Goal: Task Accomplishment & Management: Complete application form

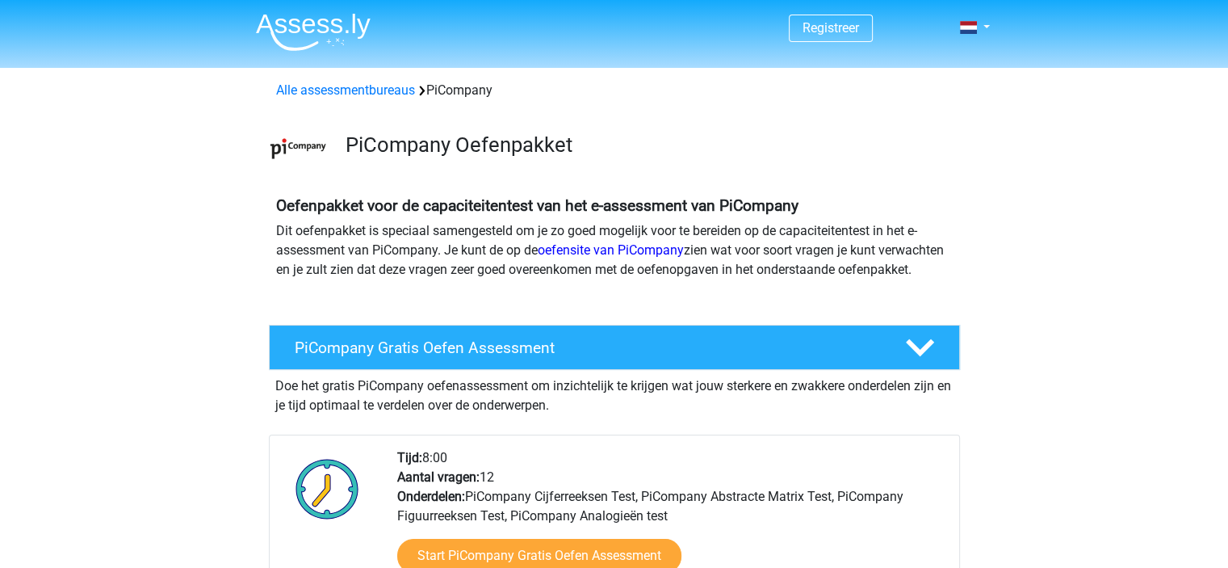
scroll to position [323, 0]
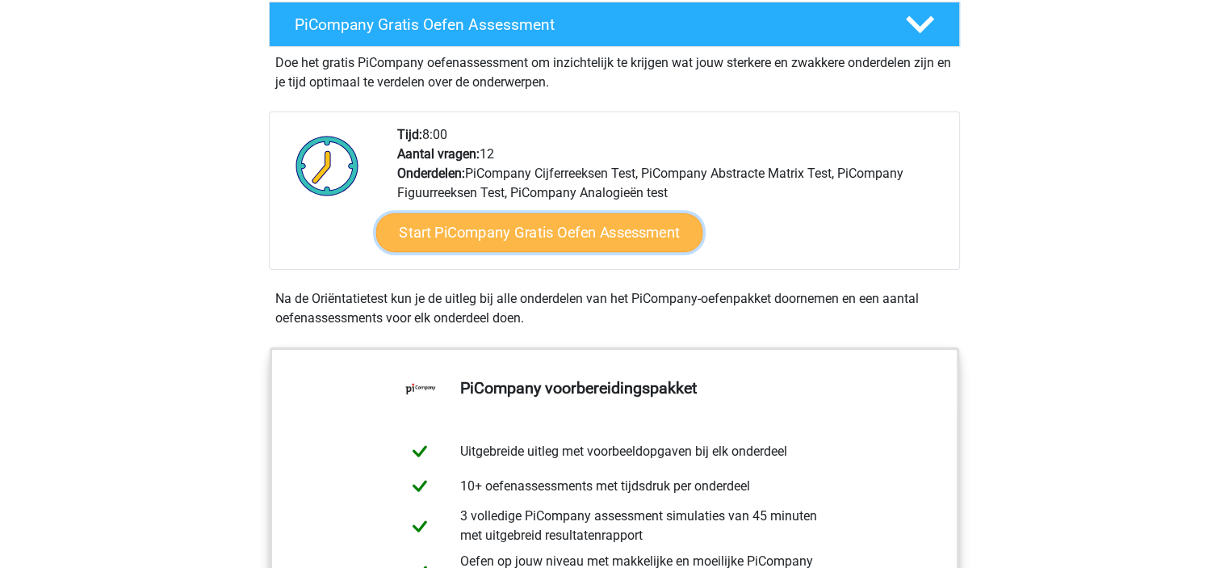
click at [536, 252] on link "Start PiCompany Gratis Oefen Assessment" at bounding box center [538, 232] width 327 height 39
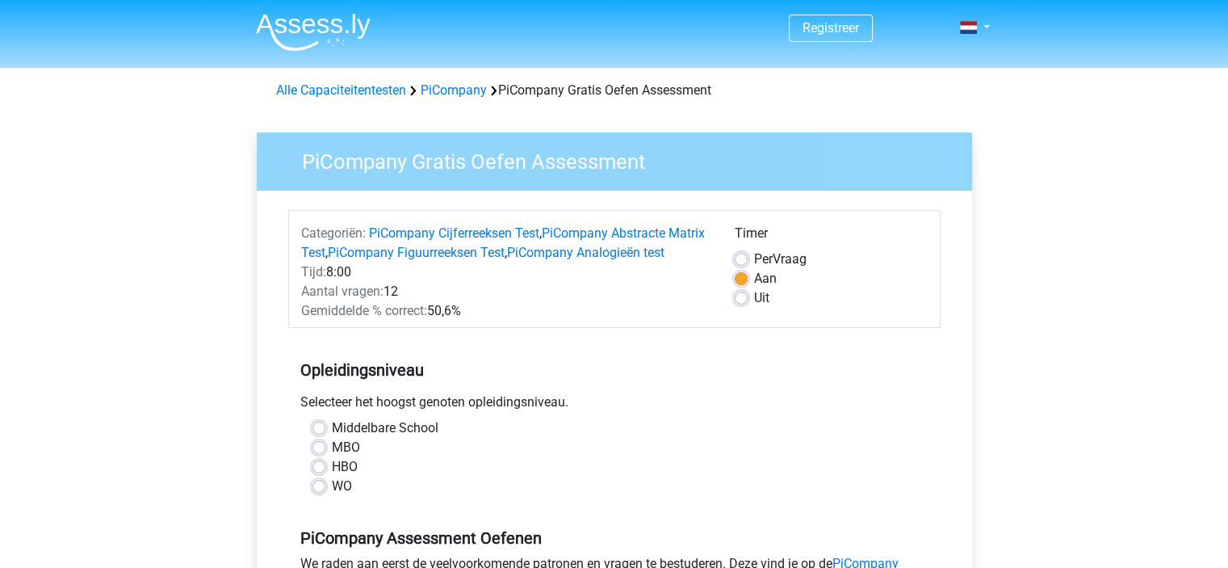
click at [332, 457] on label "MBO" at bounding box center [346, 447] width 28 height 19
click at [318, 454] on input "MBO" at bounding box center [318, 446] width 13 height 16
radio input "true"
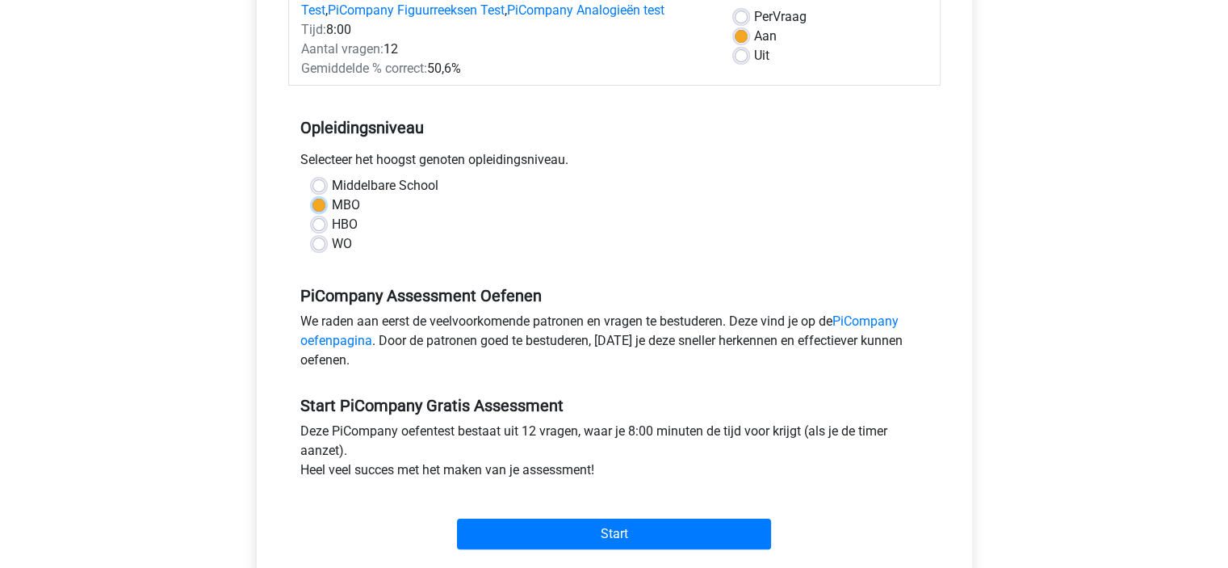
scroll to position [404, 0]
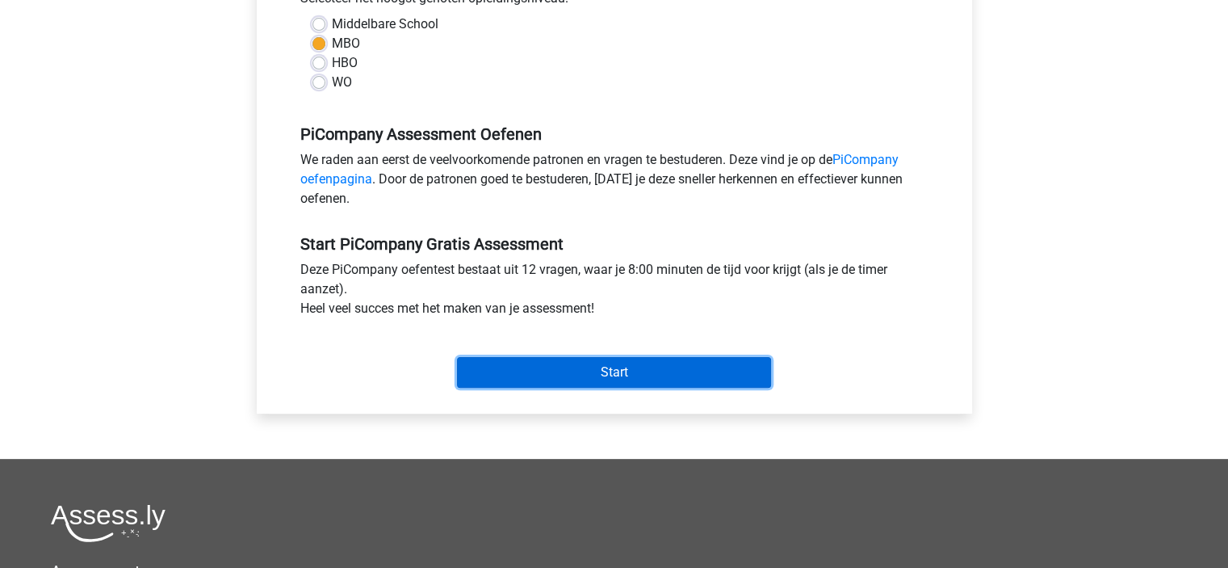
click at [606, 388] on input "Start" at bounding box center [614, 372] width 314 height 31
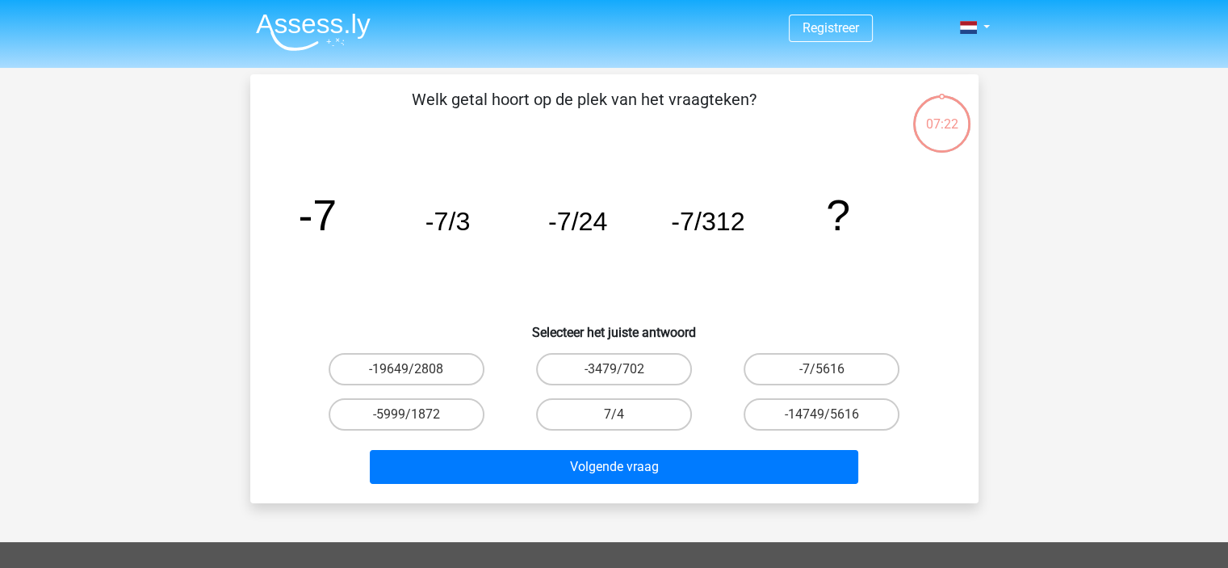
click at [614, 416] on input "7/4" at bounding box center [619, 419] width 10 height 10
radio input "true"
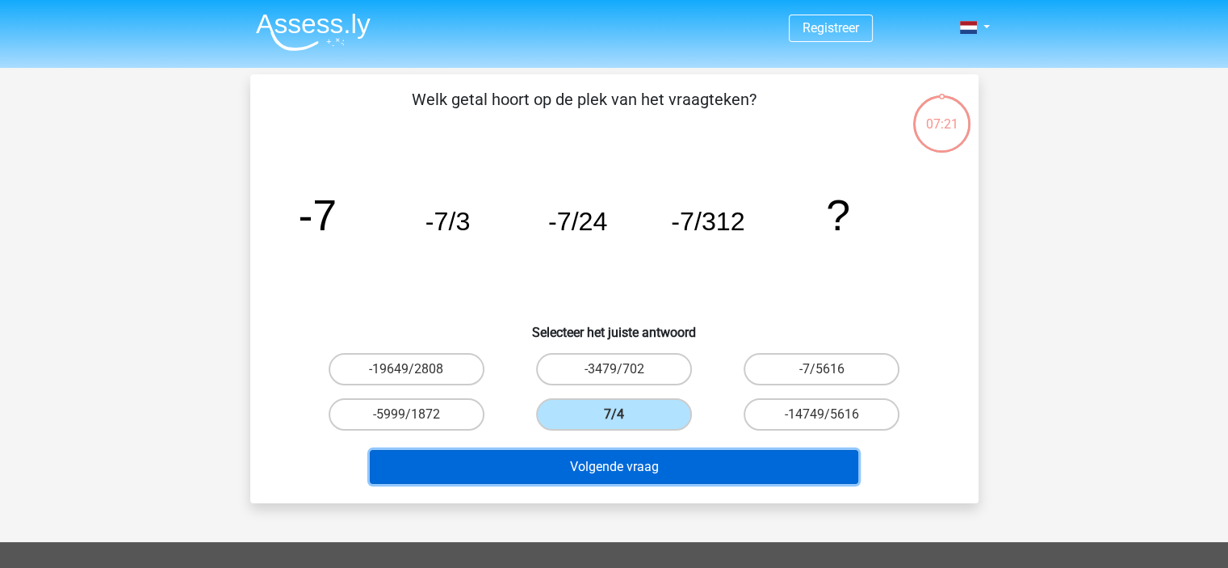
click at [614, 463] on button "Volgende vraag" at bounding box center [614, 467] width 488 height 34
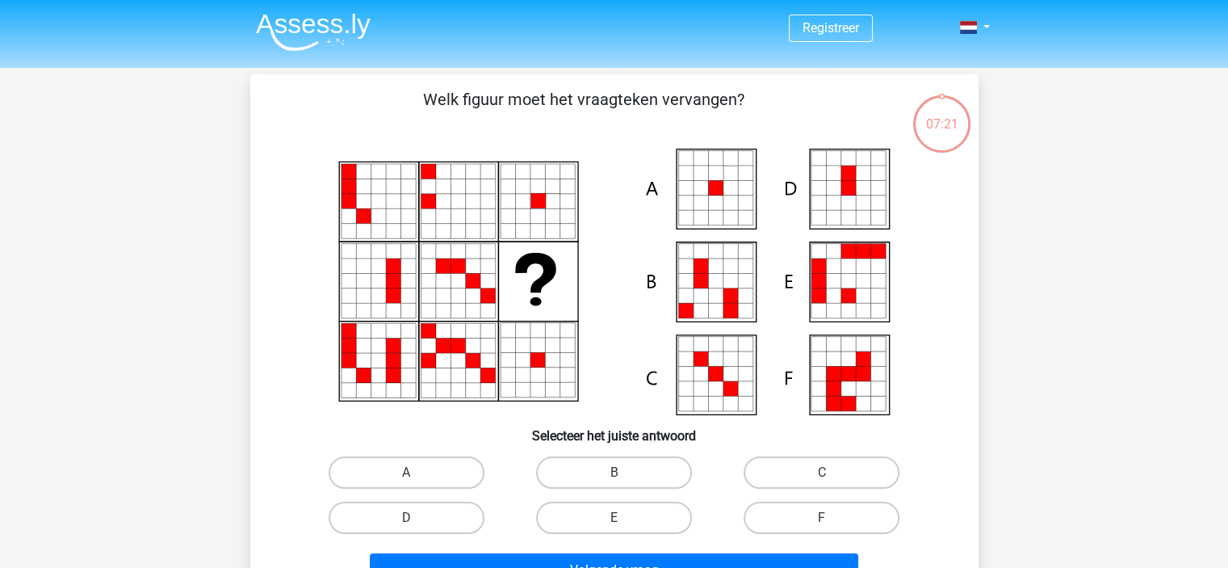
scroll to position [74, 0]
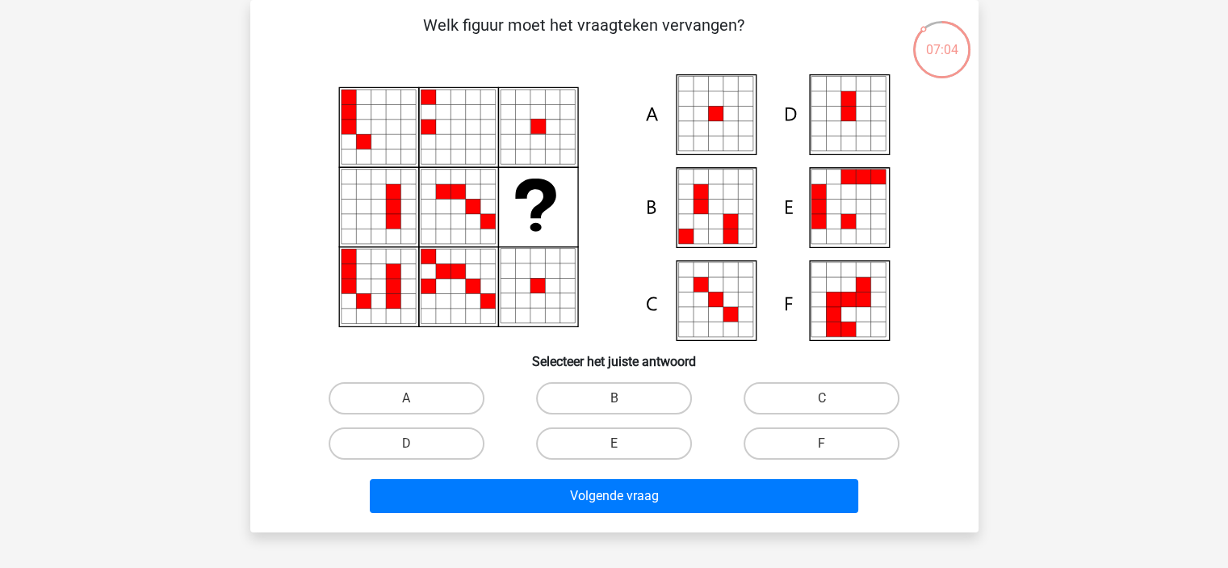
click at [715, 104] on icon at bounding box center [715, 98] width 15 height 15
click at [444, 383] on label "A" at bounding box center [407, 398] width 156 height 32
click at [417, 398] on input "A" at bounding box center [411, 403] width 10 height 10
radio input "true"
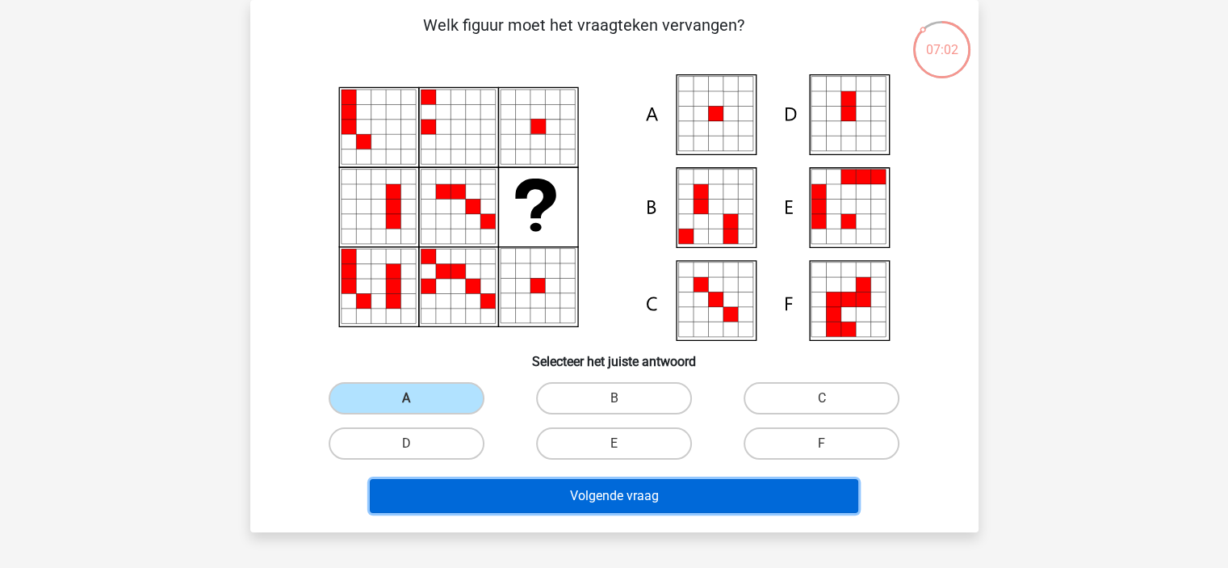
click at [691, 498] on button "Volgende vraag" at bounding box center [614, 496] width 488 height 34
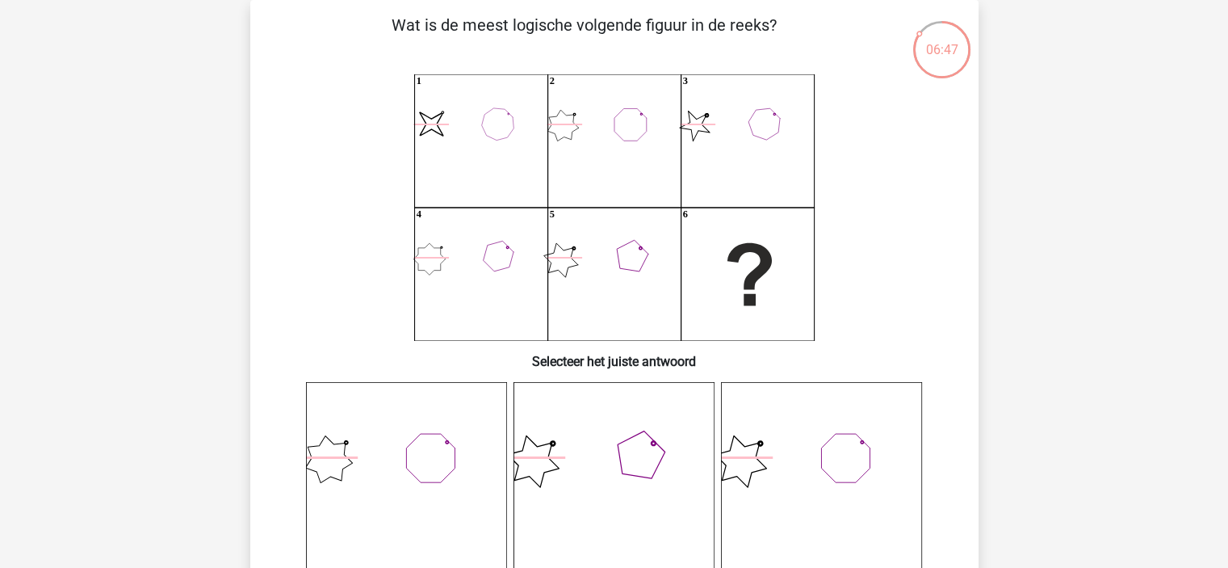
scroll to position [236, 0]
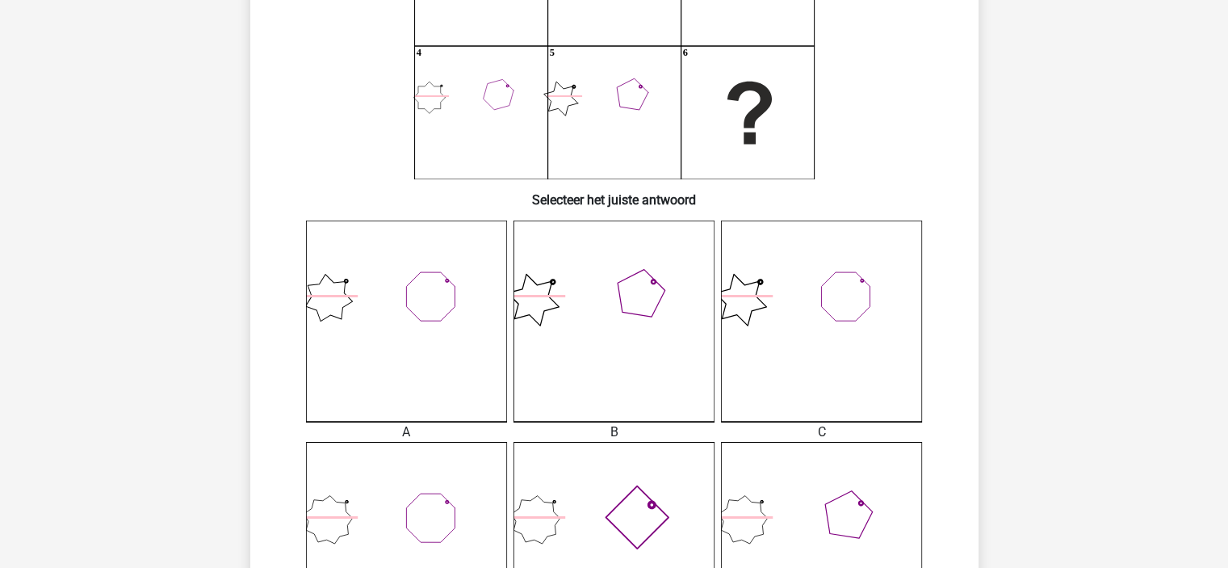
click at [390, 316] on icon at bounding box center [406, 320] width 201 height 201
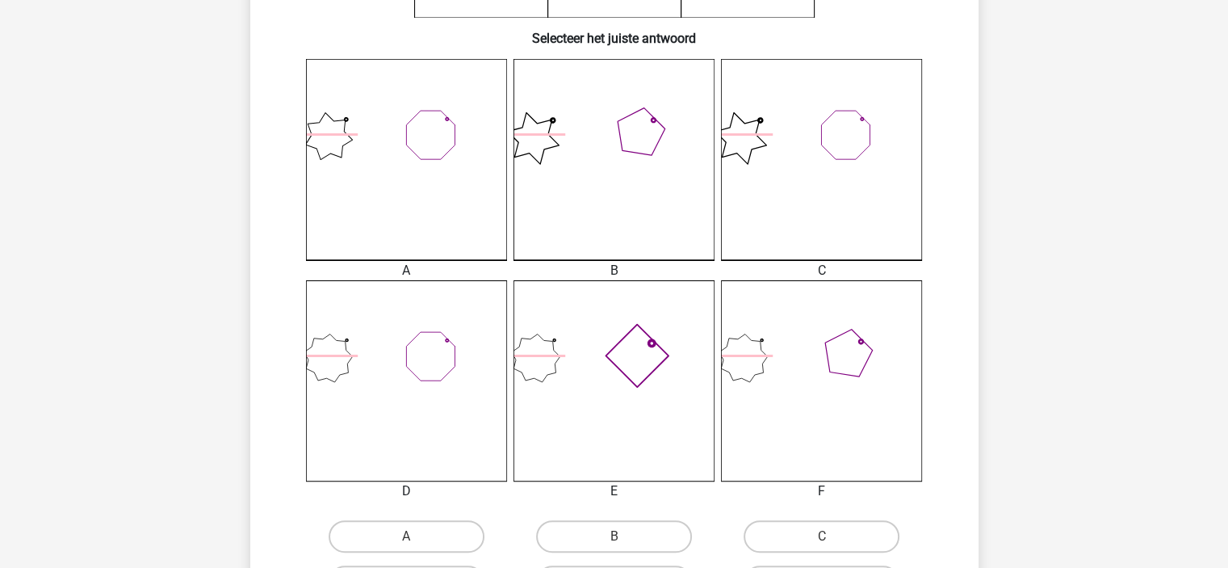
scroll to position [559, 0]
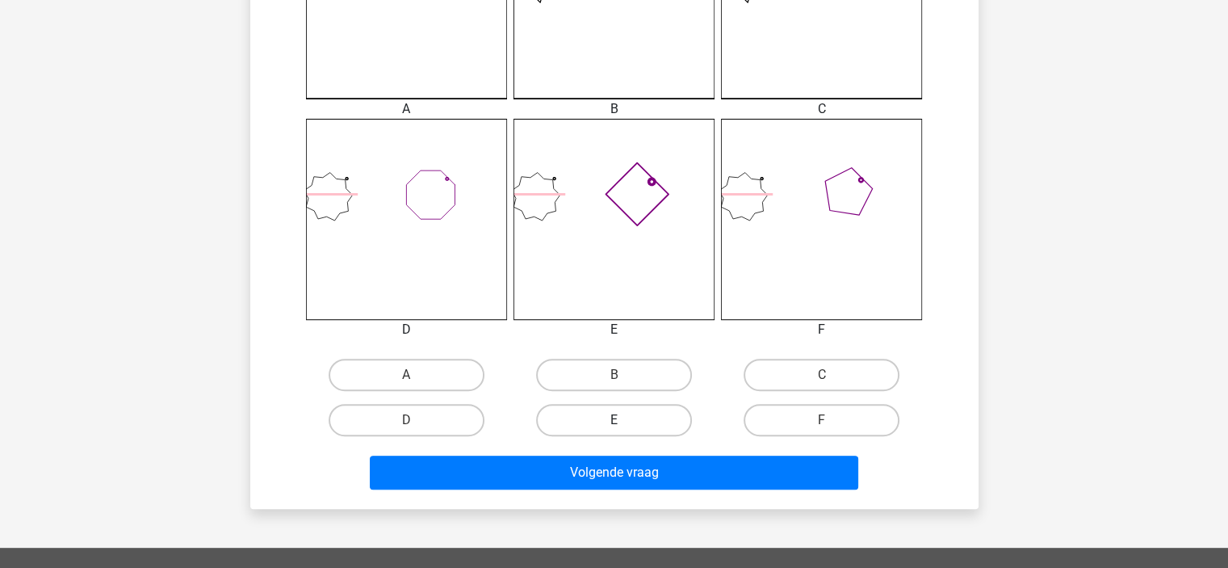
click at [638, 416] on label "E" at bounding box center [614, 420] width 156 height 32
click at [624, 420] on input "E" at bounding box center [619, 425] width 10 height 10
radio input "true"
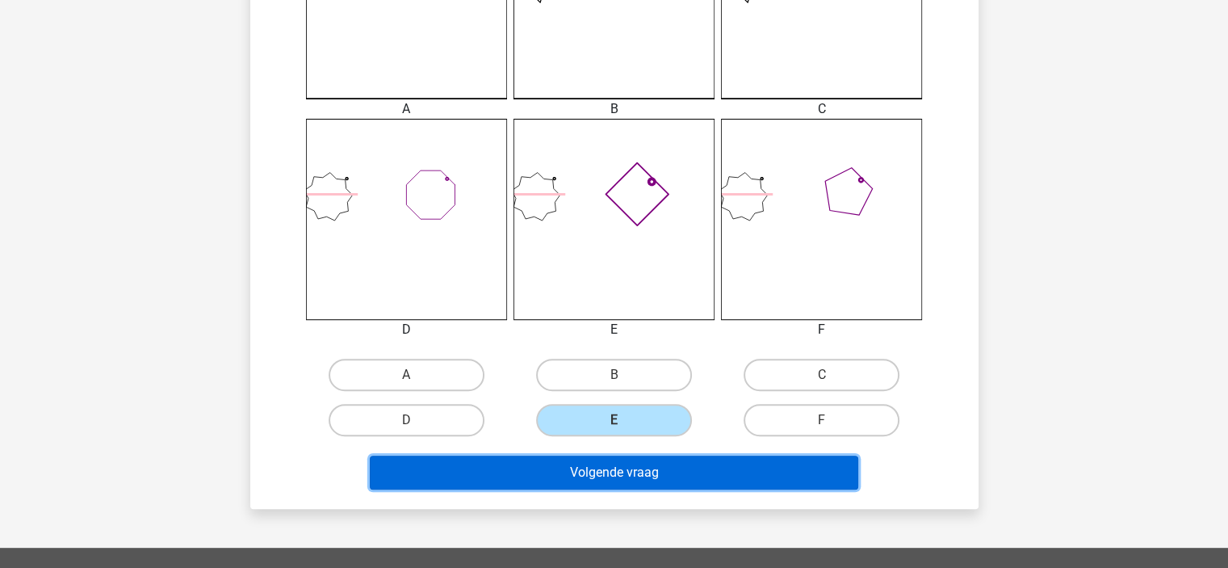
click at [652, 467] on button "Volgende vraag" at bounding box center [614, 472] width 488 height 34
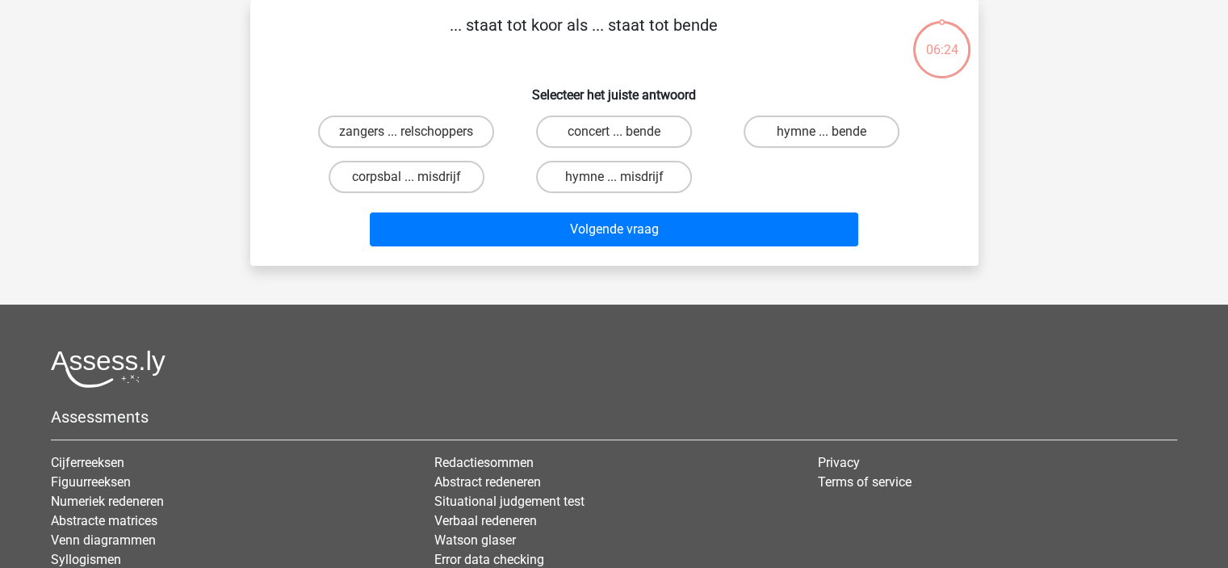
scroll to position [0, 0]
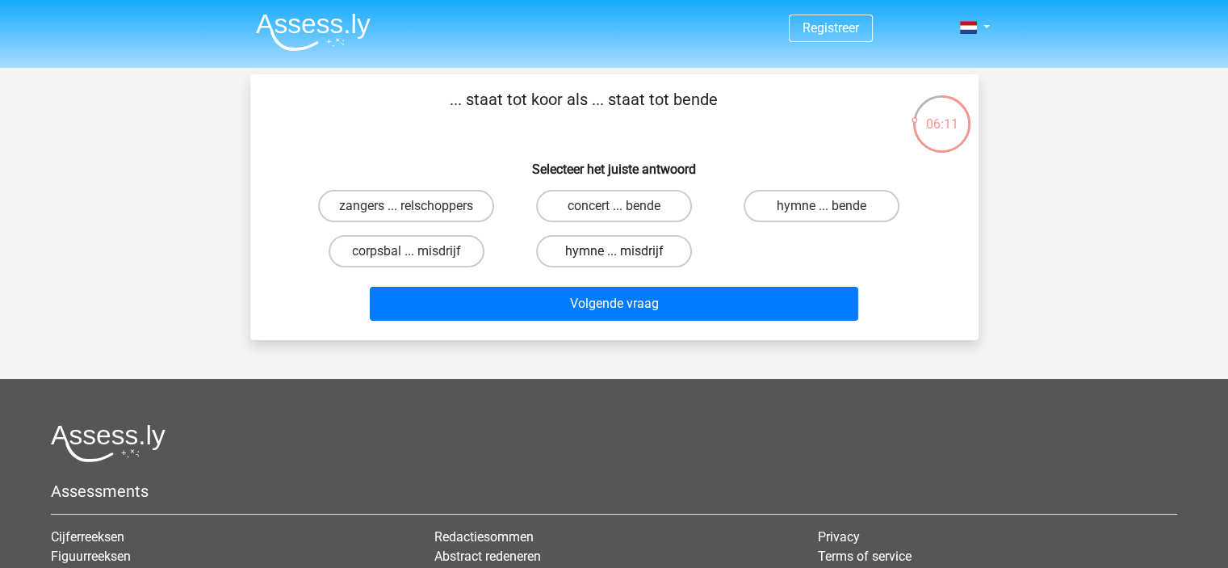
click at [611, 249] on label "hymne ... misdrijf" at bounding box center [614, 251] width 156 height 32
click at [614, 251] on input "hymne ... misdrijf" at bounding box center [619, 256] width 10 height 10
radio input "true"
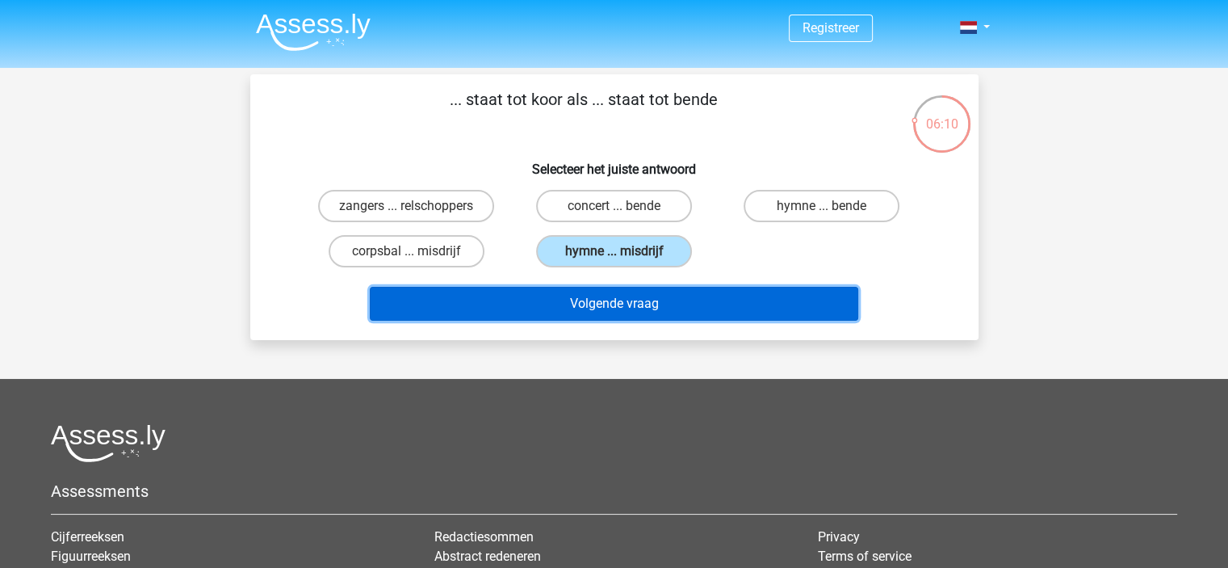
click at [620, 301] on button "Volgende vraag" at bounding box center [614, 304] width 488 height 34
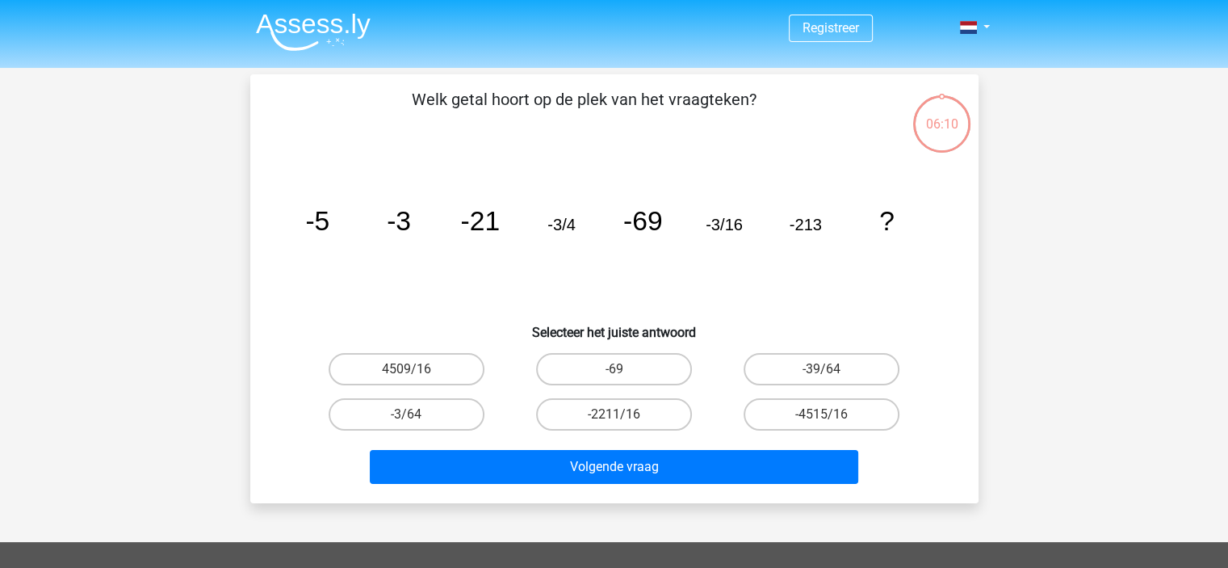
scroll to position [74, 0]
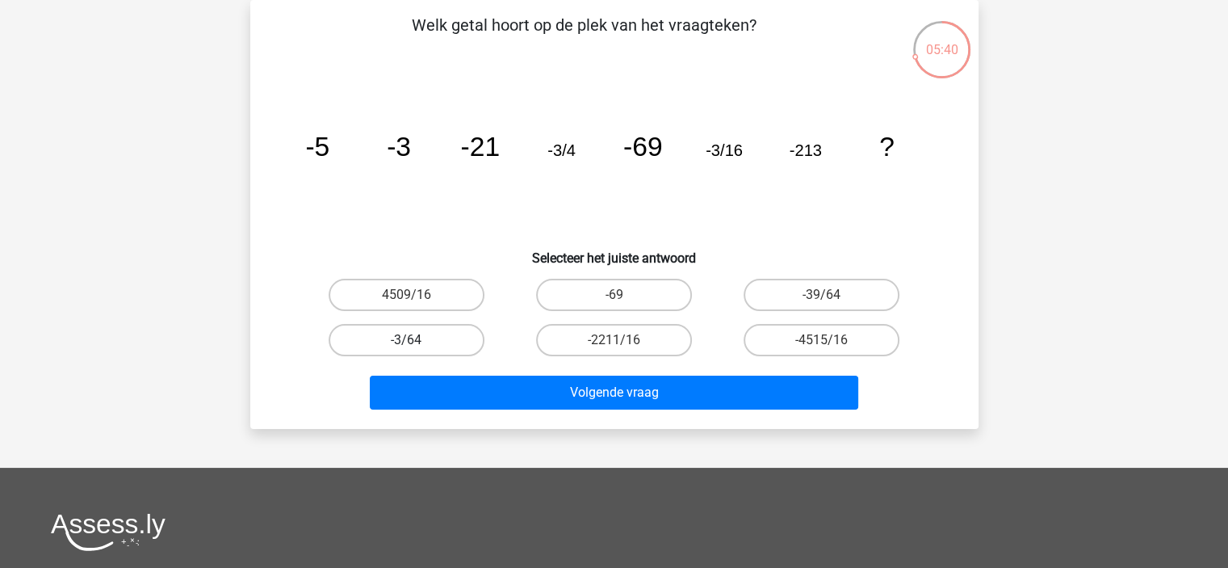
click at [431, 335] on label "-3/64" at bounding box center [407, 340] width 156 height 32
click at [417, 340] on input "-3/64" at bounding box center [411, 345] width 10 height 10
radio input "true"
click at [516, 369] on div "Volgende vraag" at bounding box center [614, 389] width 677 height 53
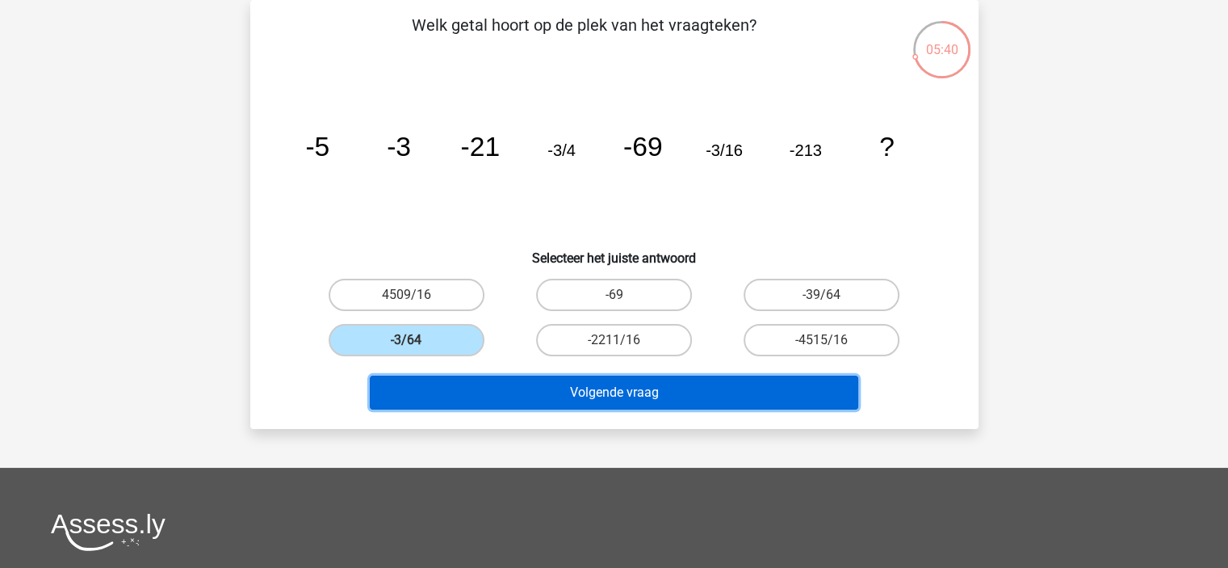
click at [543, 385] on button "Volgende vraag" at bounding box center [614, 392] width 488 height 34
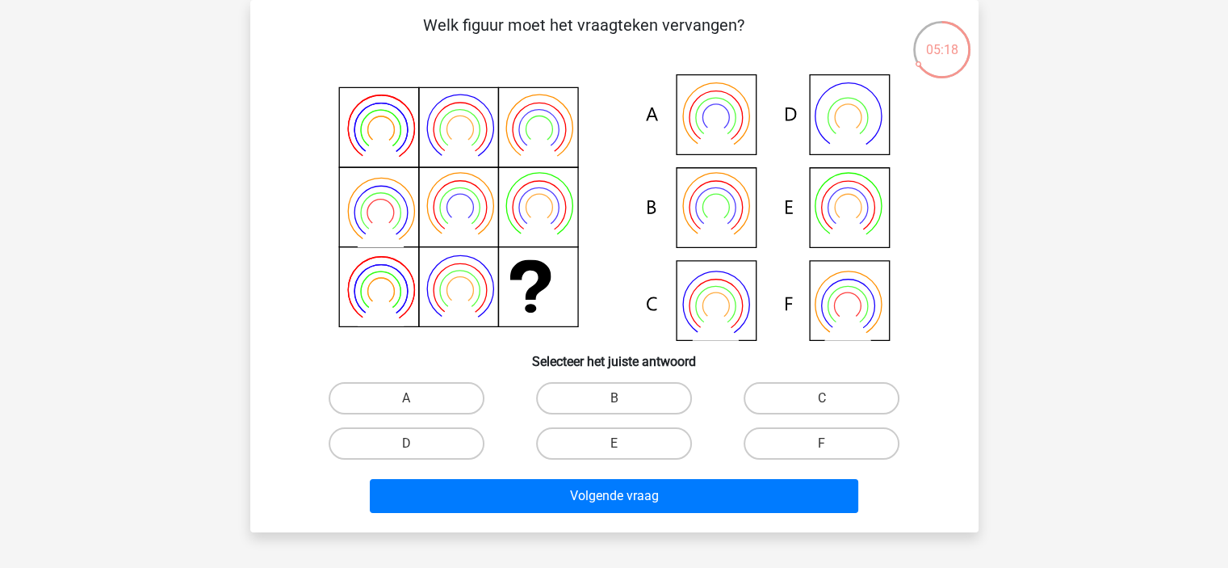
click at [723, 211] on icon at bounding box center [614, 207] width 651 height 266
click at [607, 409] on label "B" at bounding box center [614, 398] width 156 height 32
click at [614, 409] on input "B" at bounding box center [619, 403] width 10 height 10
radio input "true"
click at [616, 393] on label "B" at bounding box center [614, 398] width 156 height 32
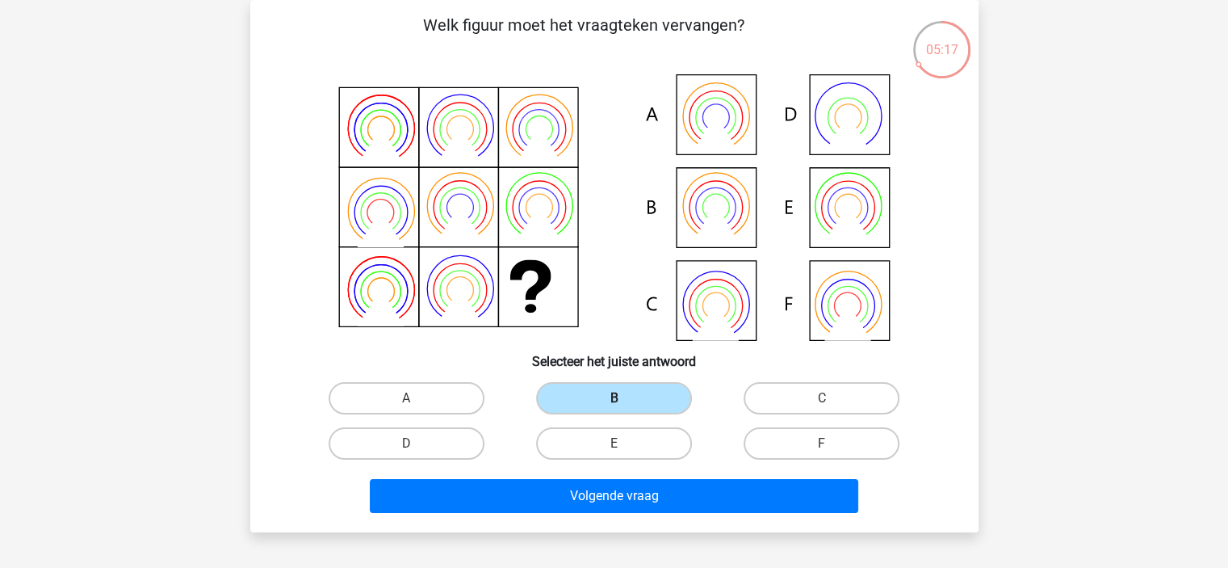
click at [616, 398] on input "B" at bounding box center [619, 403] width 10 height 10
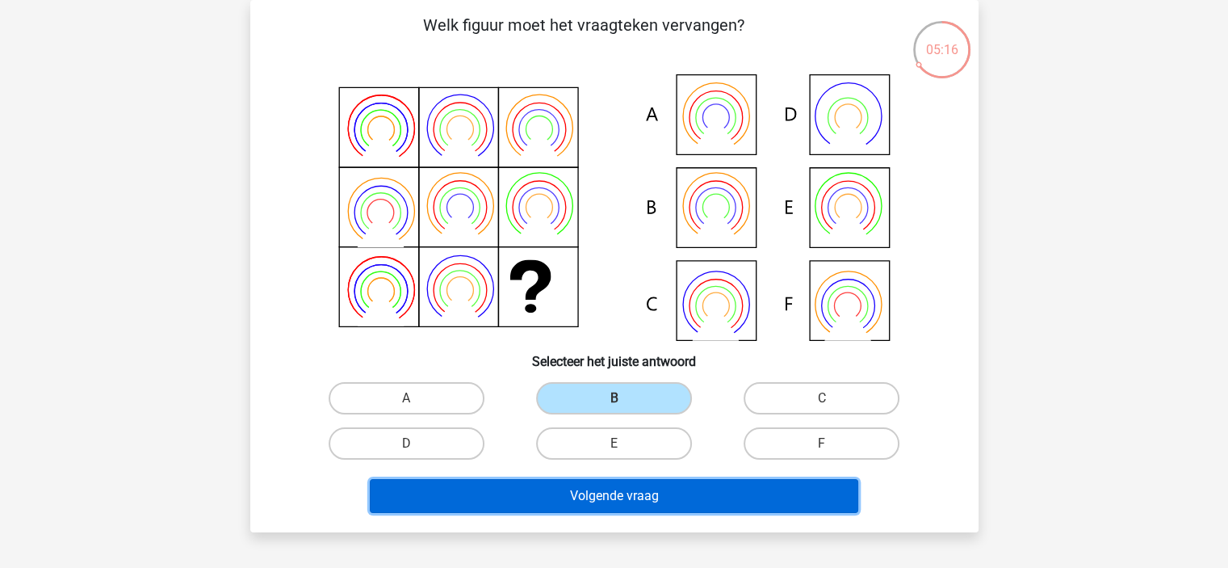
click at [624, 503] on button "Volgende vraag" at bounding box center [614, 496] width 488 height 34
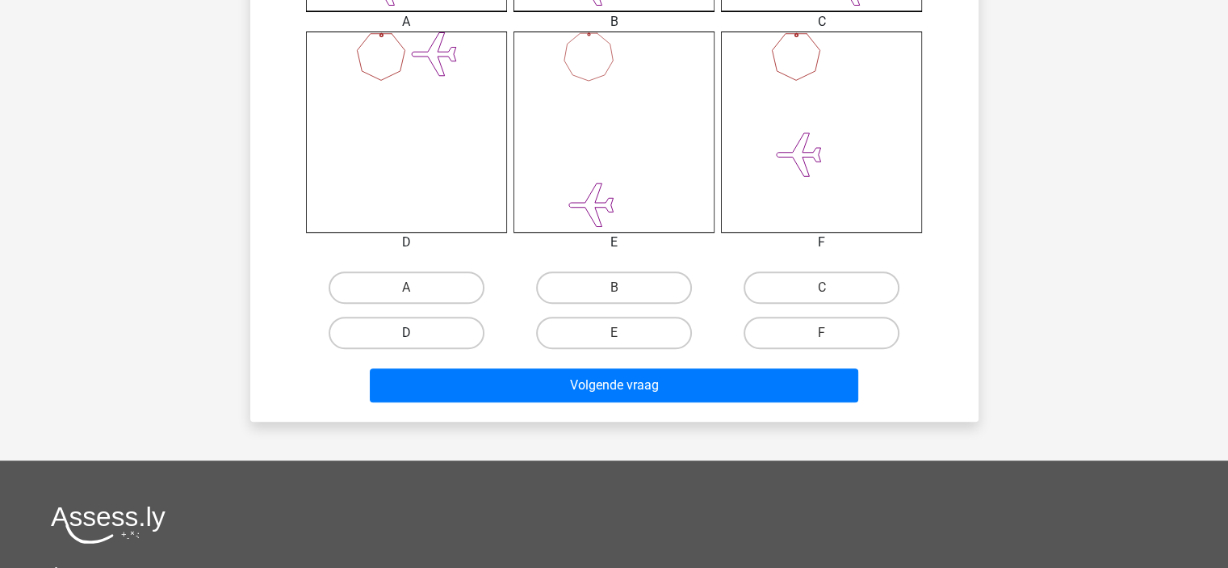
scroll to position [727, 0]
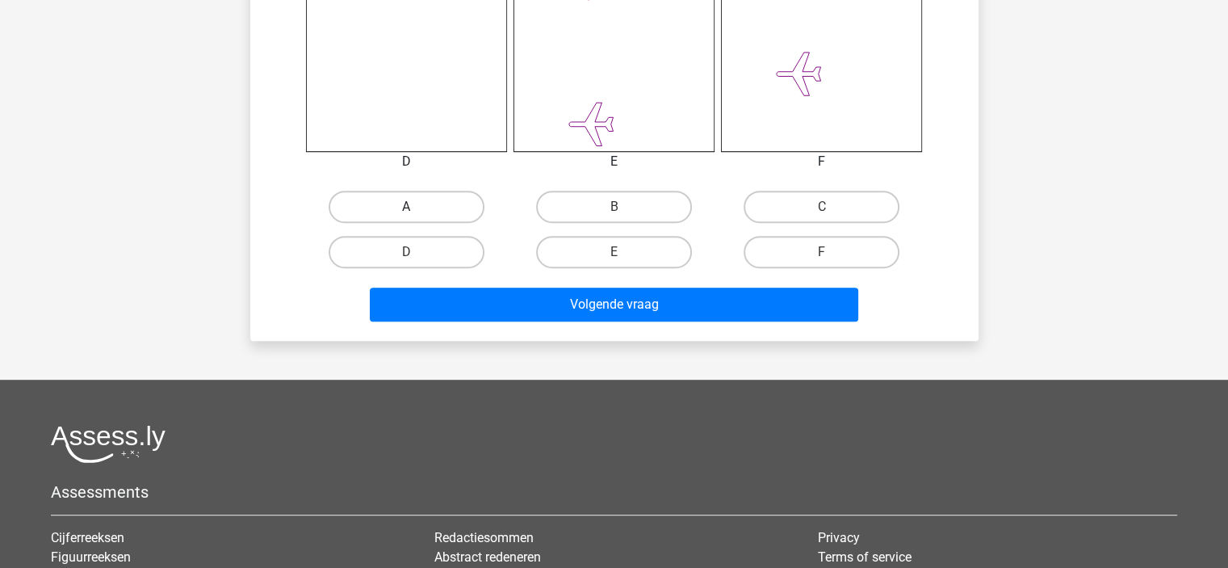
click at [400, 192] on label "A" at bounding box center [407, 207] width 156 height 32
click at [406, 207] on input "A" at bounding box center [411, 212] width 10 height 10
radio input "true"
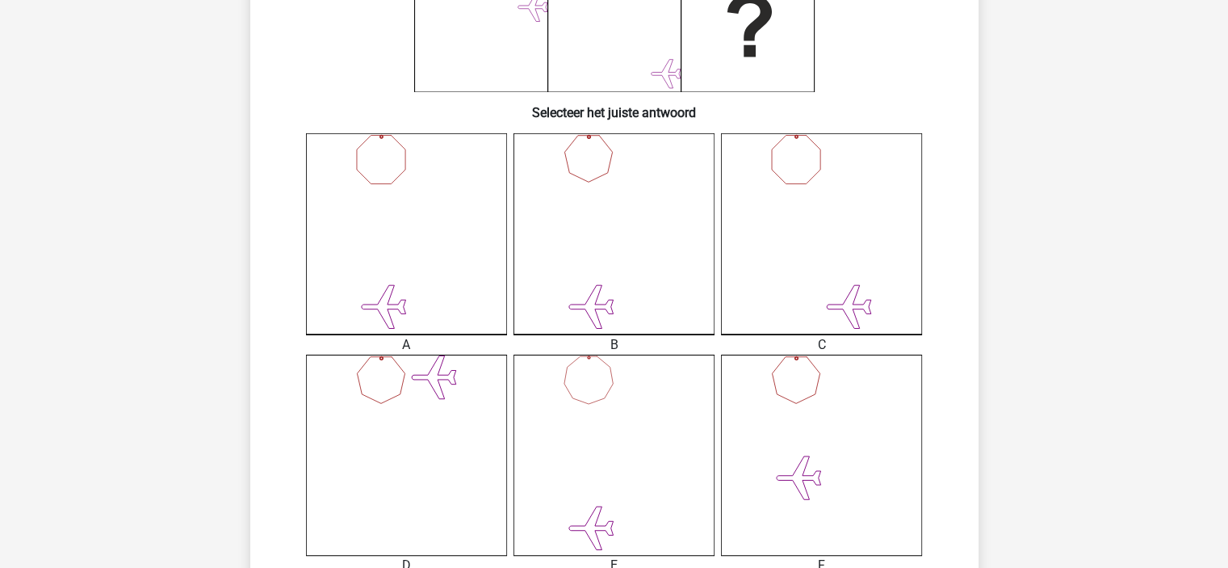
scroll to position [404, 0]
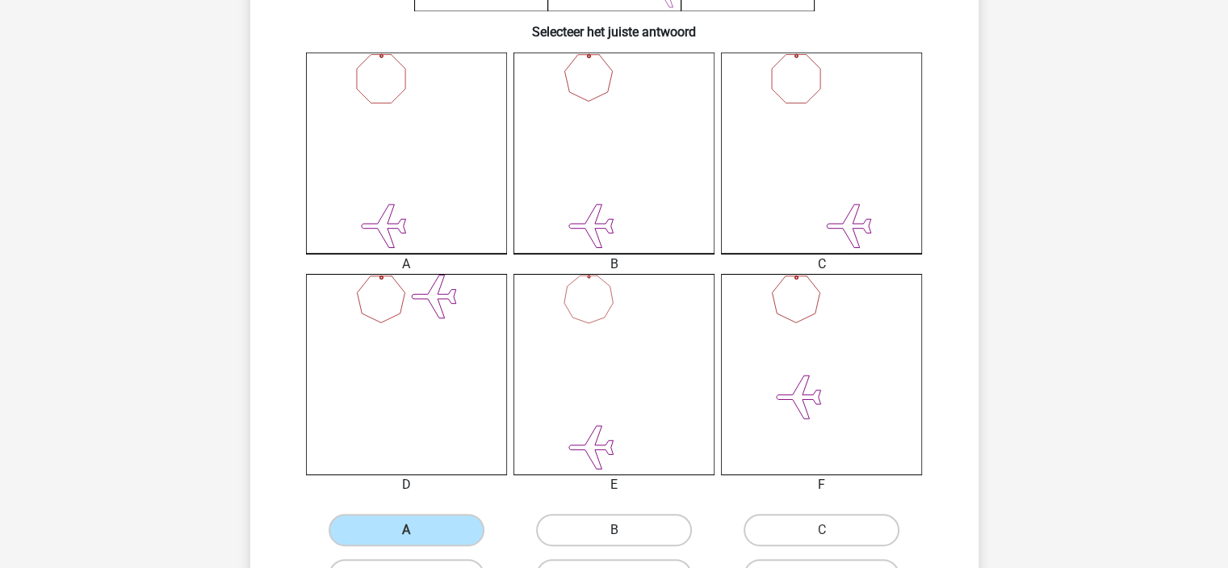
click at [597, 521] on label "B" at bounding box center [614, 529] width 156 height 32
click at [614, 530] on input "B" at bounding box center [619, 535] width 10 height 10
radio input "true"
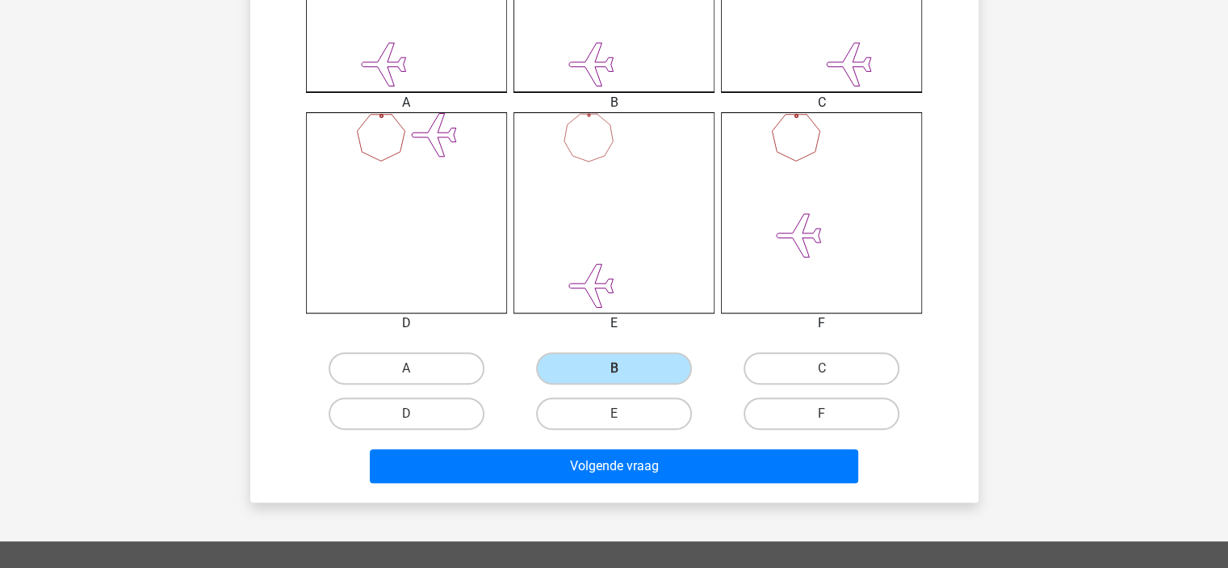
scroll to position [727, 0]
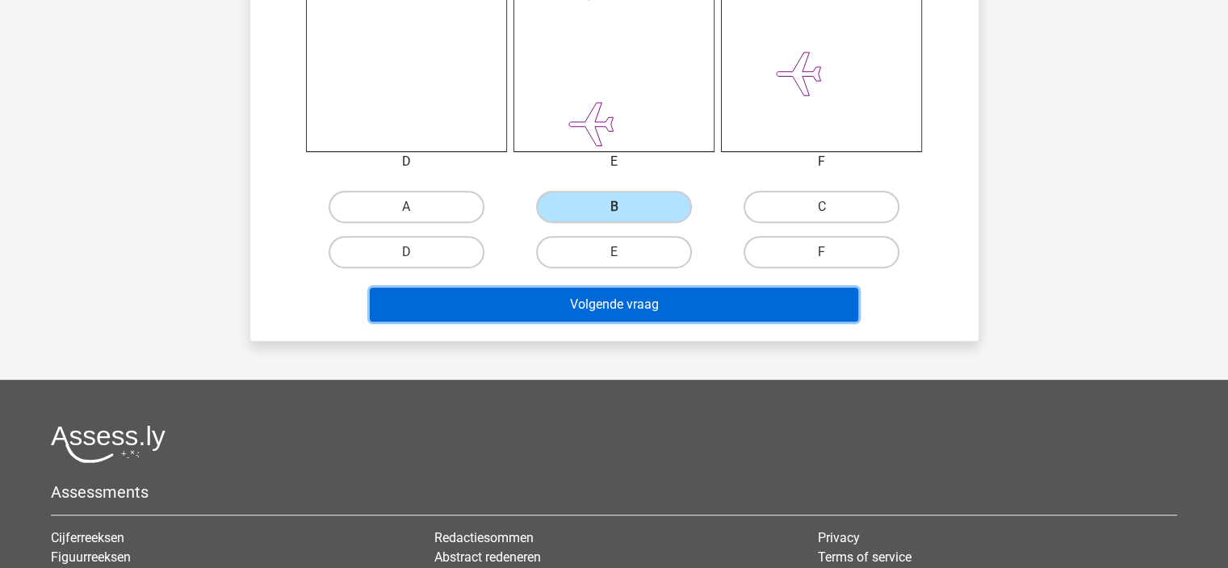
click at [659, 312] on button "Volgende vraag" at bounding box center [614, 304] width 488 height 34
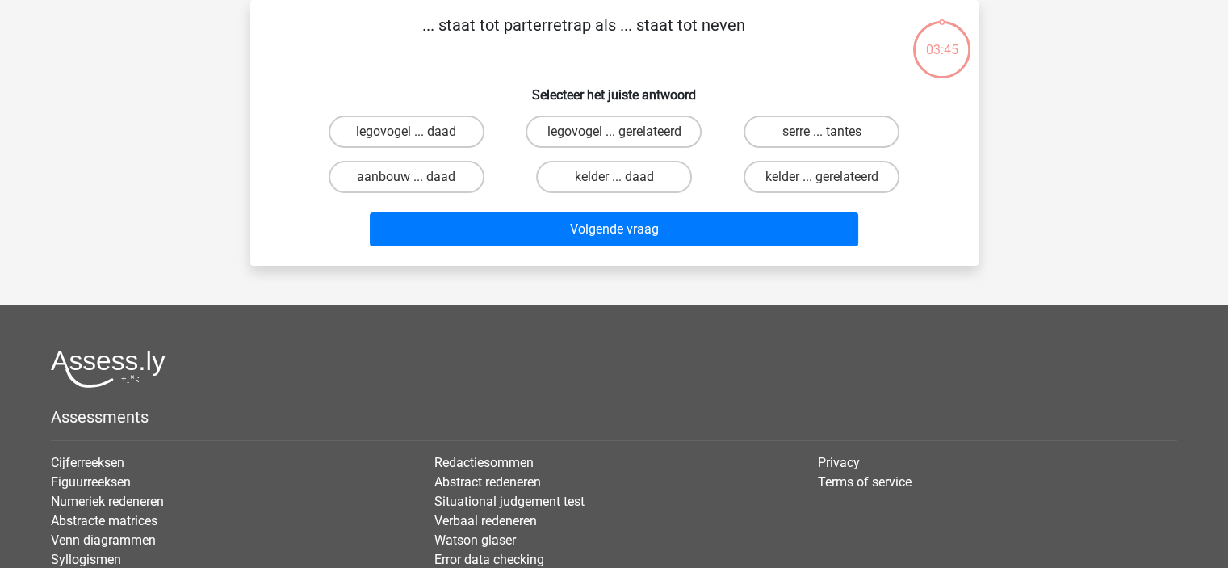
scroll to position [0, 0]
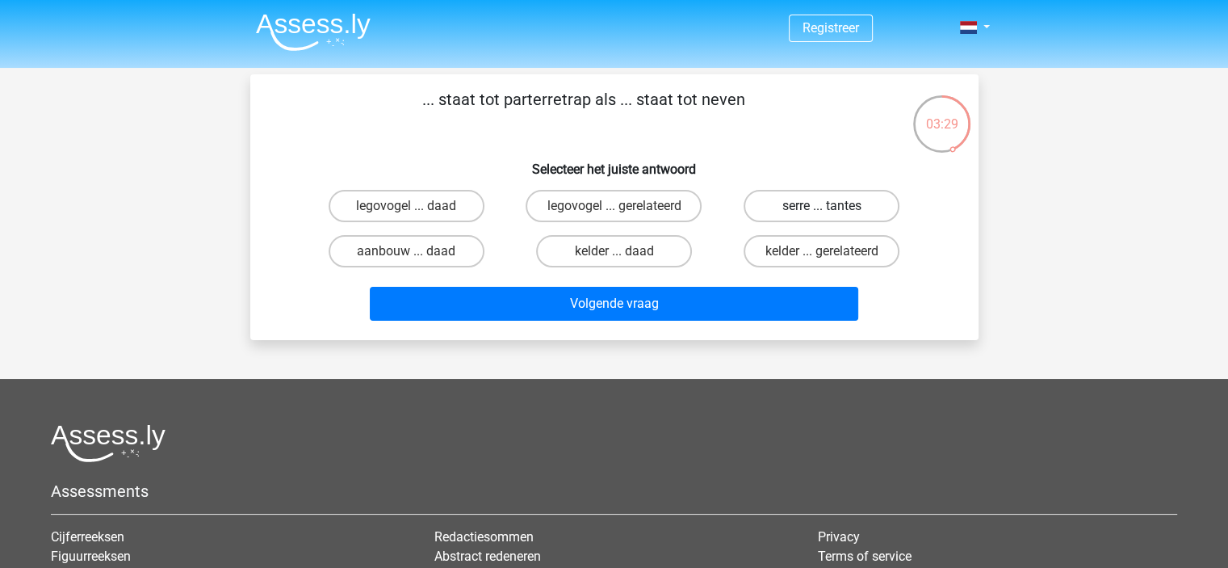
click at [834, 209] on label "serre ... tantes" at bounding box center [822, 206] width 156 height 32
click at [832, 209] on input "serre ... tantes" at bounding box center [827, 211] width 10 height 10
radio input "true"
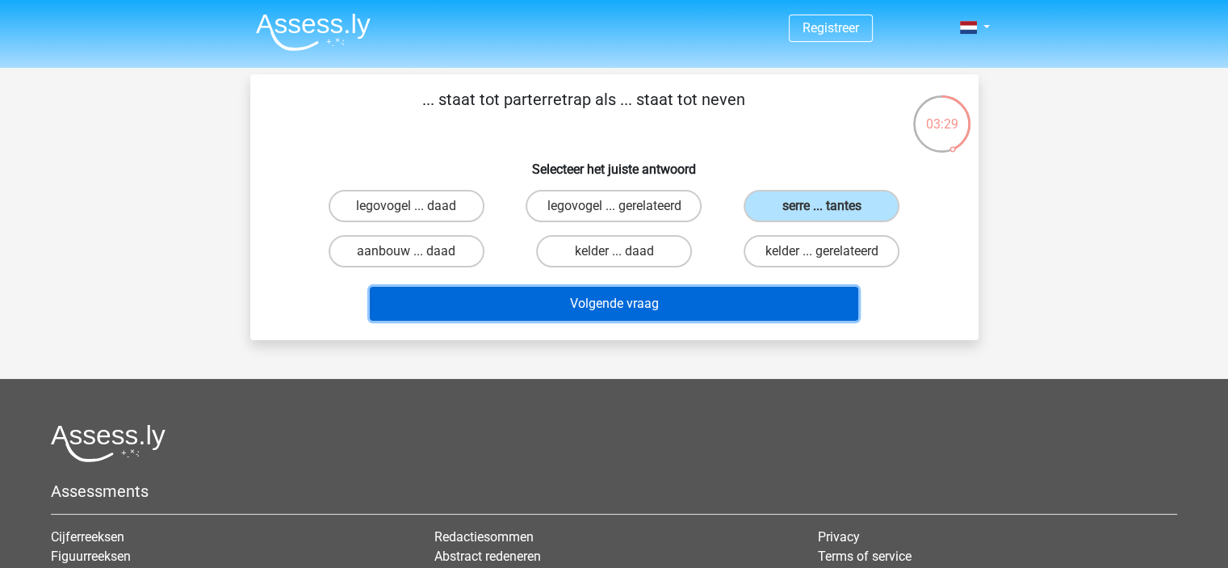
click at [744, 301] on button "Volgende vraag" at bounding box center [614, 304] width 488 height 34
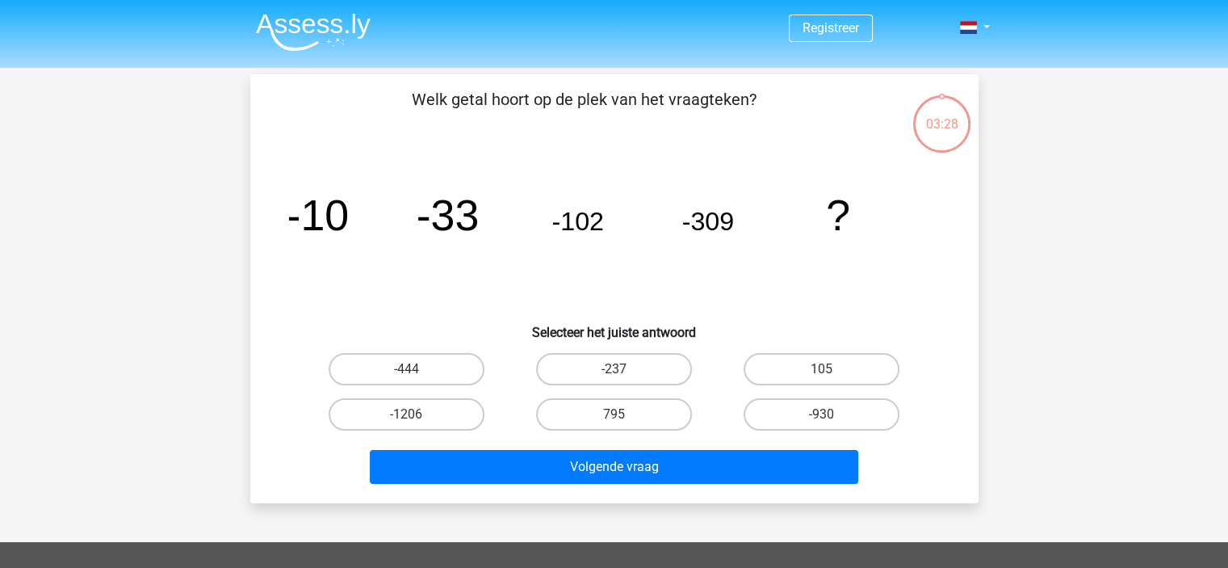
scroll to position [74, 0]
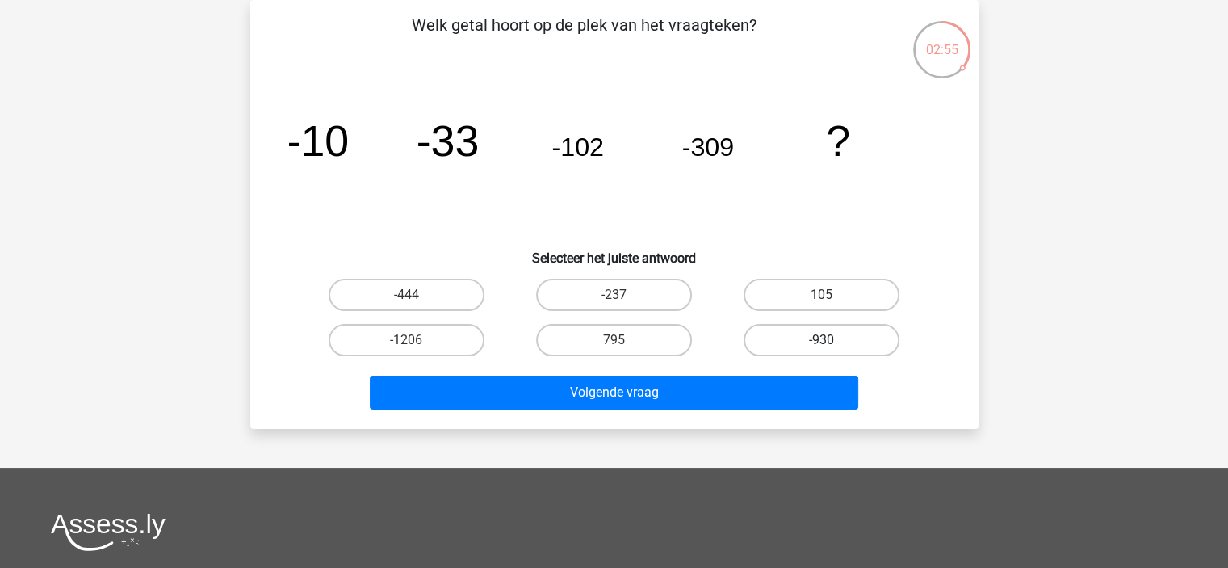
click at [812, 335] on label "-930" at bounding box center [822, 340] width 156 height 32
click at [822, 340] on input "-930" at bounding box center [827, 345] width 10 height 10
radio input "true"
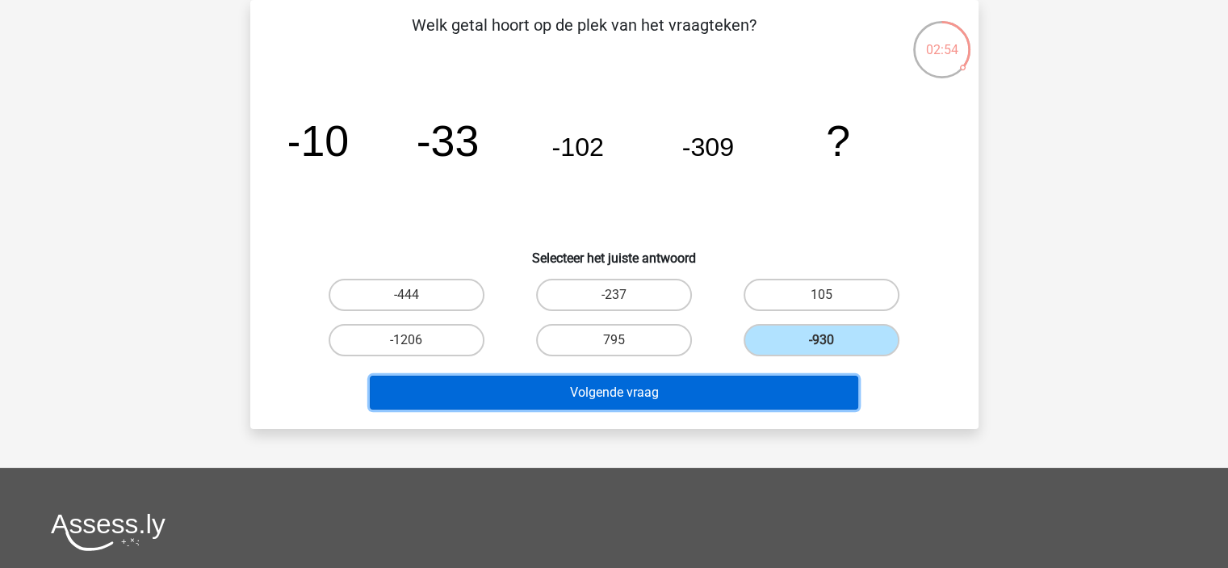
click at [599, 383] on button "Volgende vraag" at bounding box center [614, 392] width 488 height 34
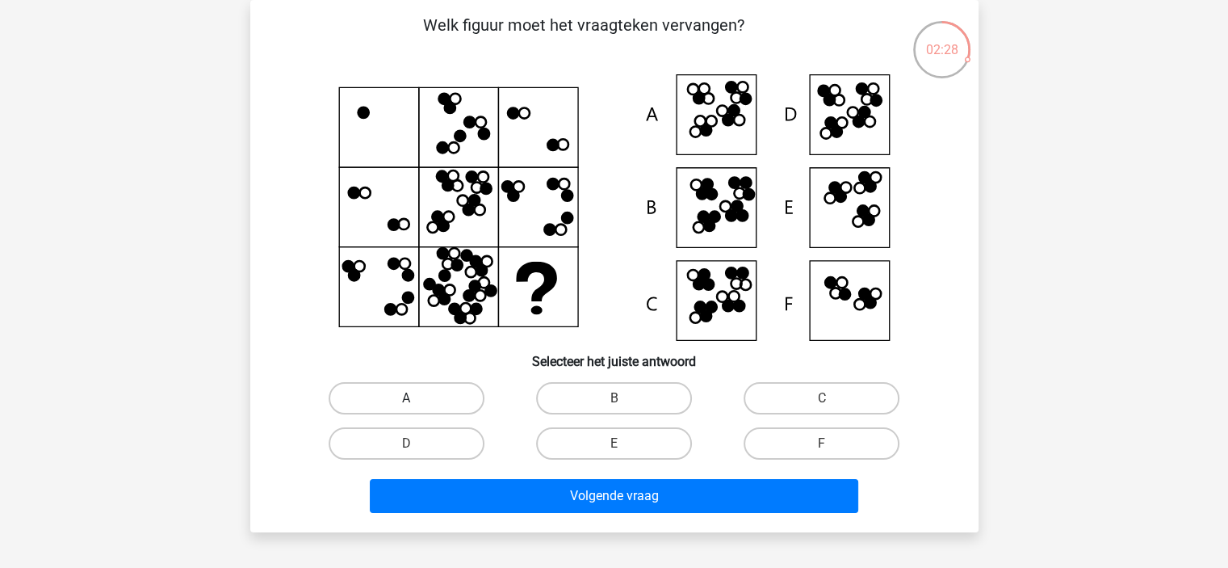
click at [458, 400] on label "A" at bounding box center [407, 398] width 156 height 32
click at [417, 400] on input "A" at bounding box center [411, 403] width 10 height 10
radio input "true"
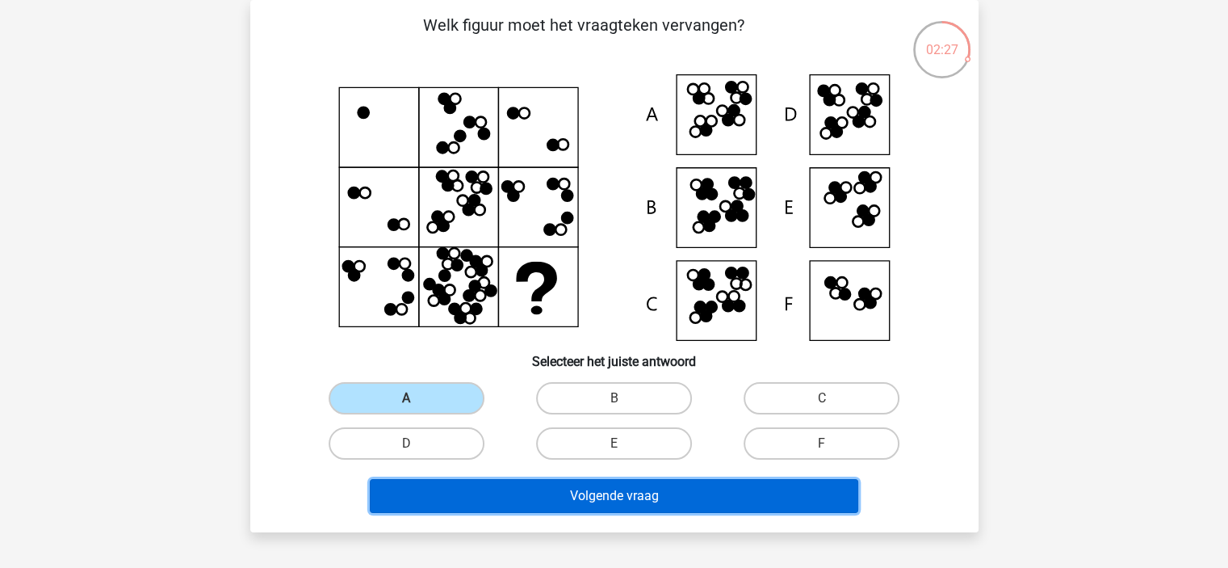
click at [668, 492] on button "Volgende vraag" at bounding box center [614, 496] width 488 height 34
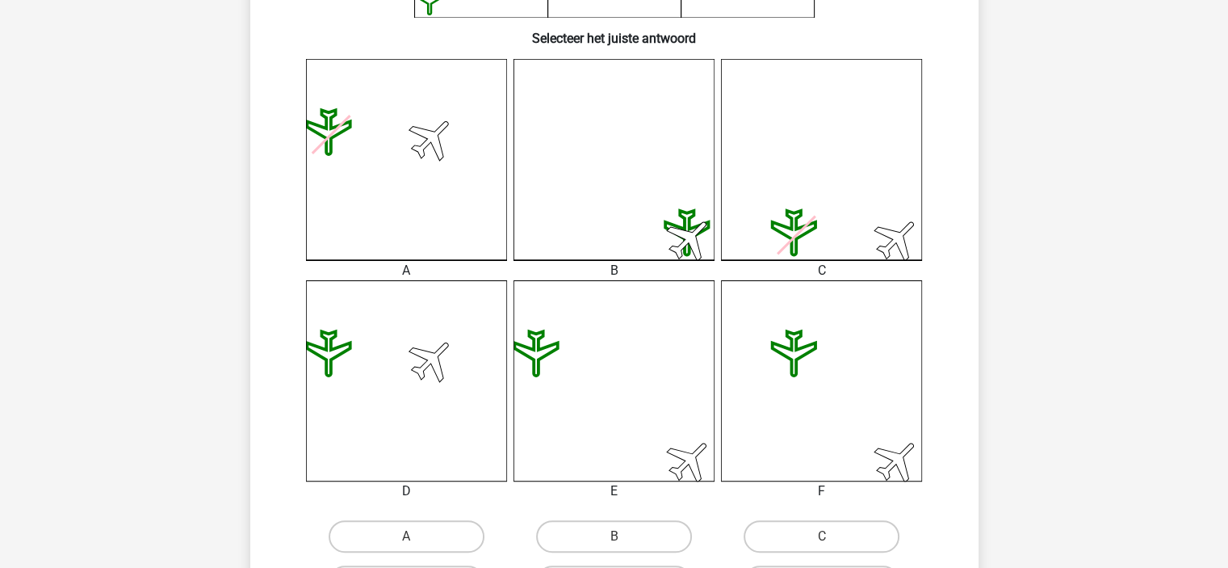
scroll to position [478, 0]
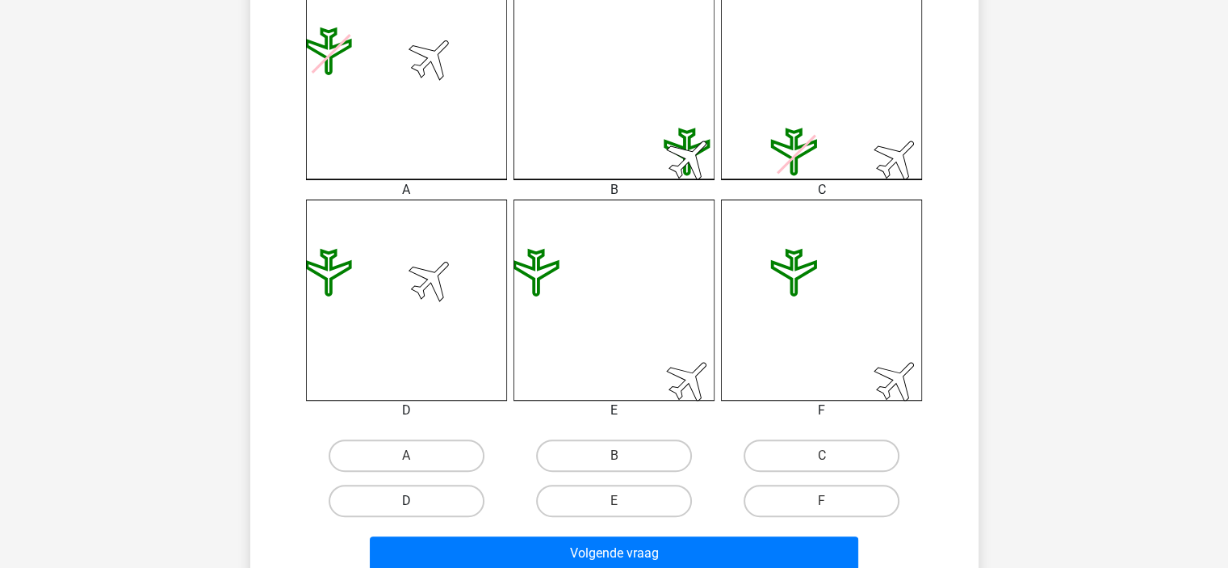
click at [413, 497] on label "D" at bounding box center [407, 500] width 156 height 32
click at [413, 501] on input "D" at bounding box center [411, 506] width 10 height 10
radio input "true"
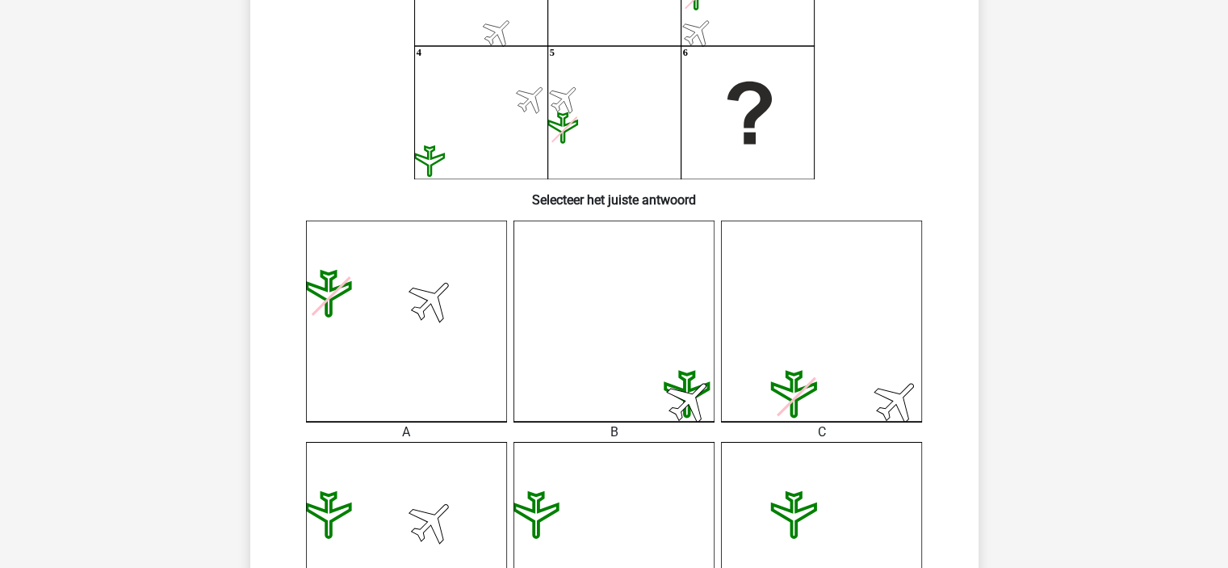
scroll to position [559, 0]
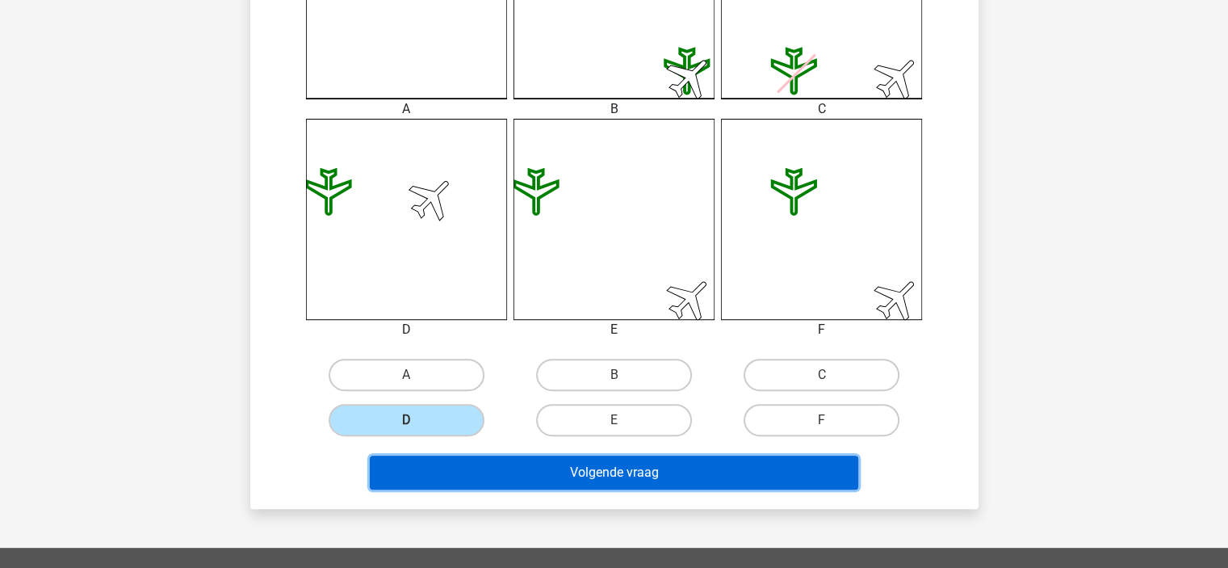
click at [647, 467] on button "Volgende vraag" at bounding box center [614, 472] width 488 height 34
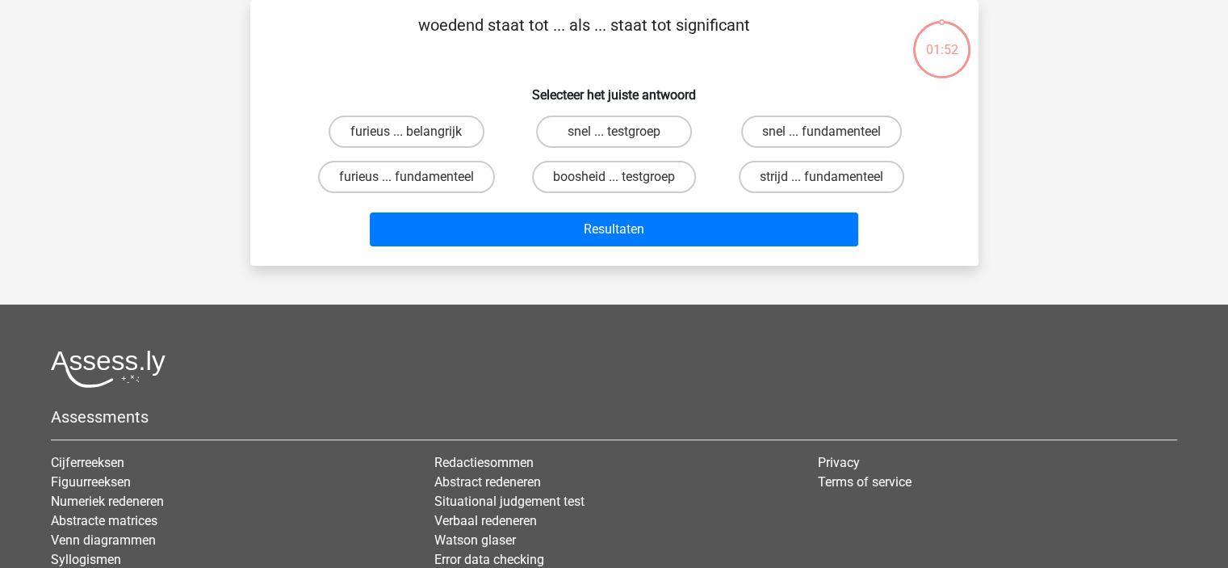
scroll to position [0, 0]
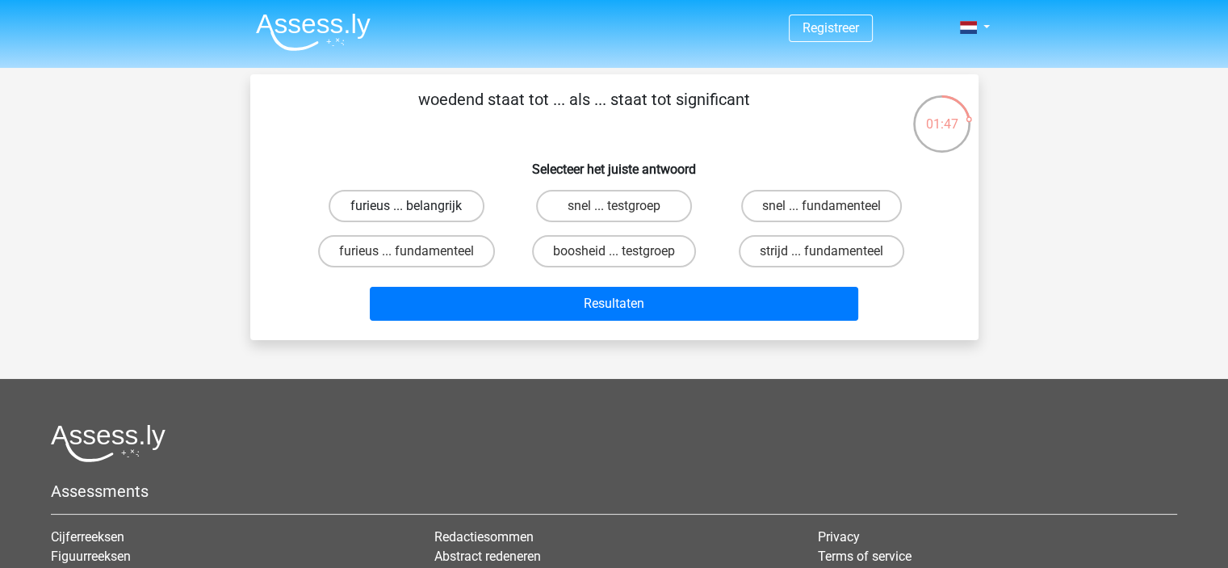
click at [420, 203] on label "furieus ... belangrijk" at bounding box center [407, 206] width 156 height 32
click at [417, 206] on input "furieus ... belangrijk" at bounding box center [411, 211] width 10 height 10
radio input "true"
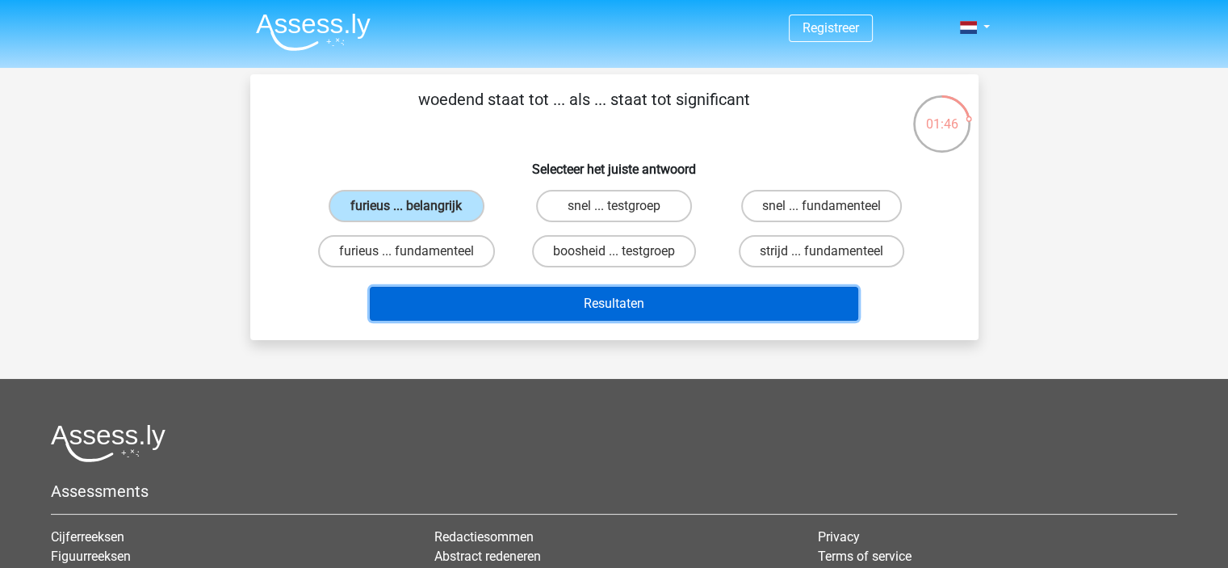
click at [533, 303] on button "Resultaten" at bounding box center [614, 304] width 488 height 34
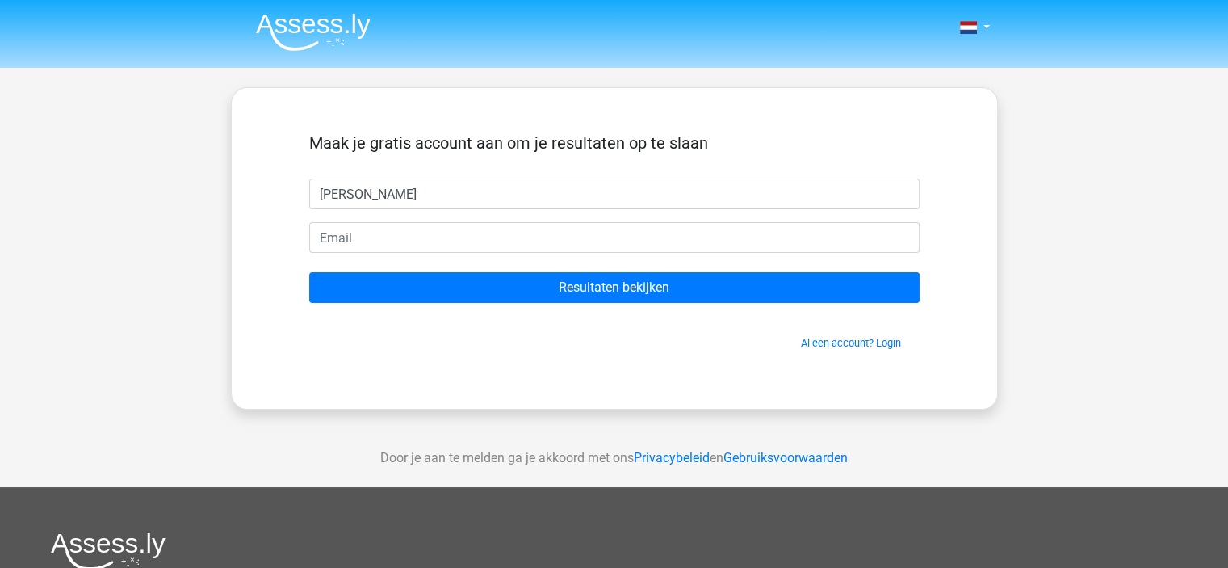
type input "[PERSON_NAME]"
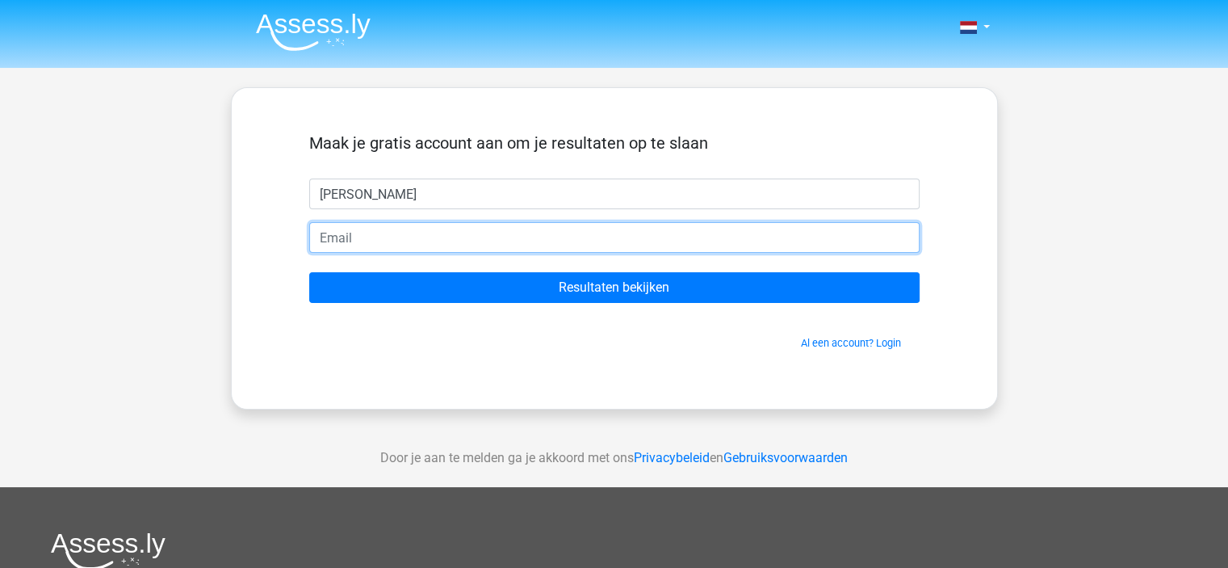
click at [455, 233] on input "email" at bounding box center [614, 237] width 610 height 31
type input "[PERSON_NAME][EMAIL_ADDRESS][DOMAIN_NAME]"
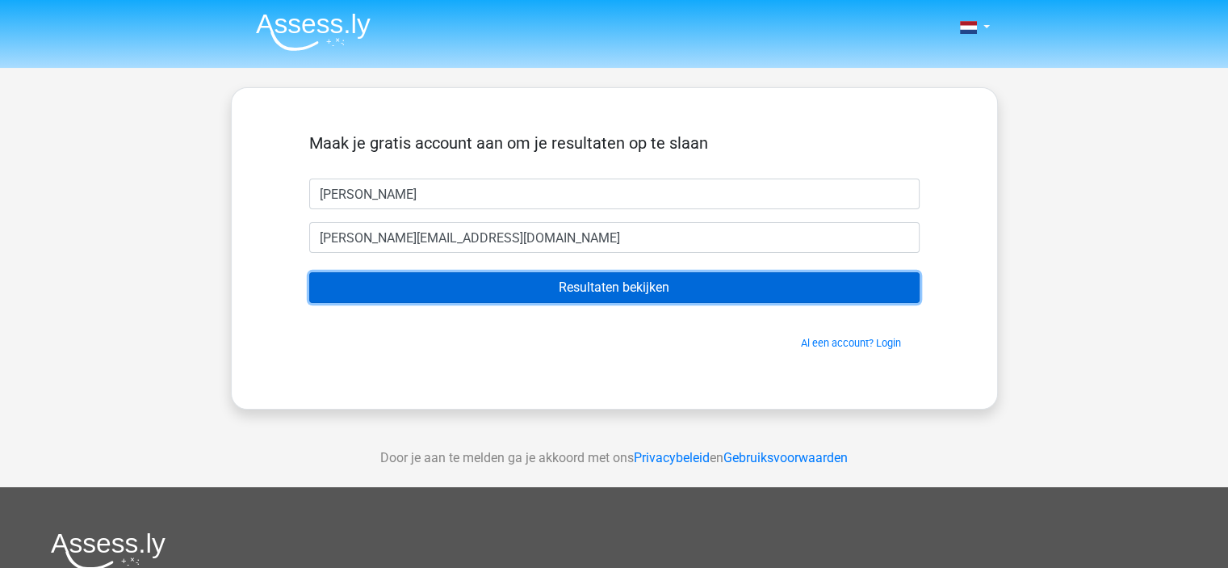
click at [480, 290] on input "Resultaten bekijken" at bounding box center [614, 287] width 610 height 31
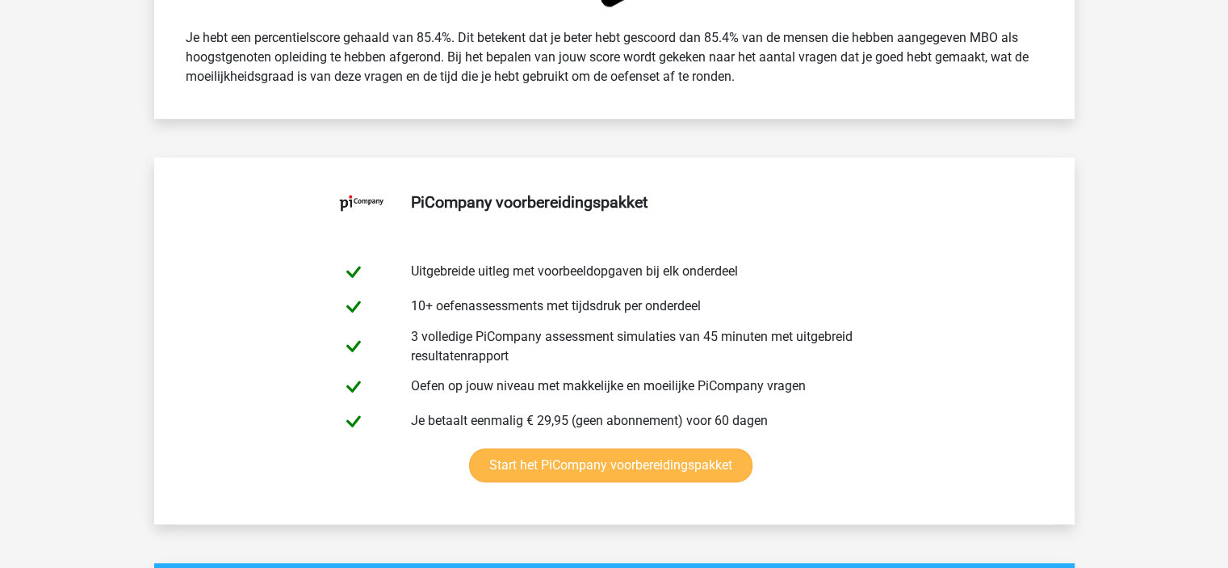
scroll to position [323, 0]
